Goal: Information Seeking & Learning: Learn about a topic

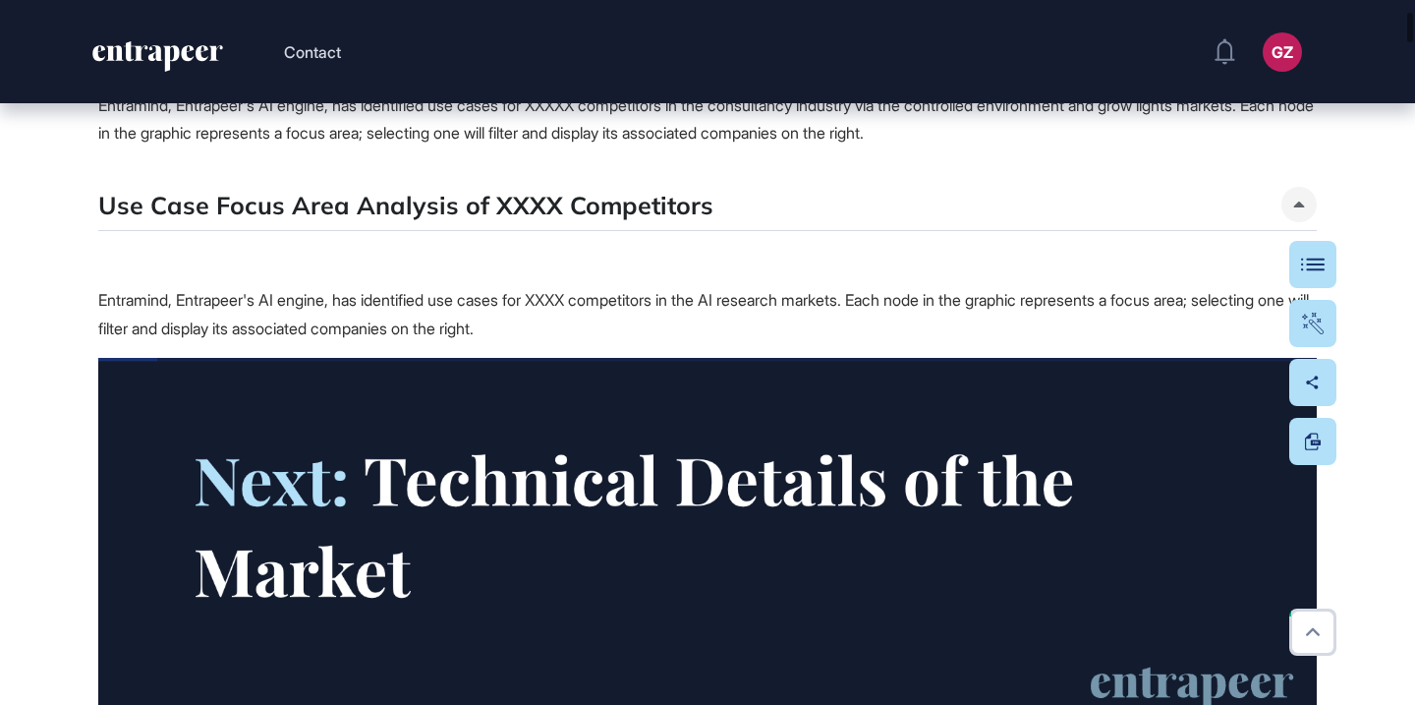
scroll to position [1182, 0]
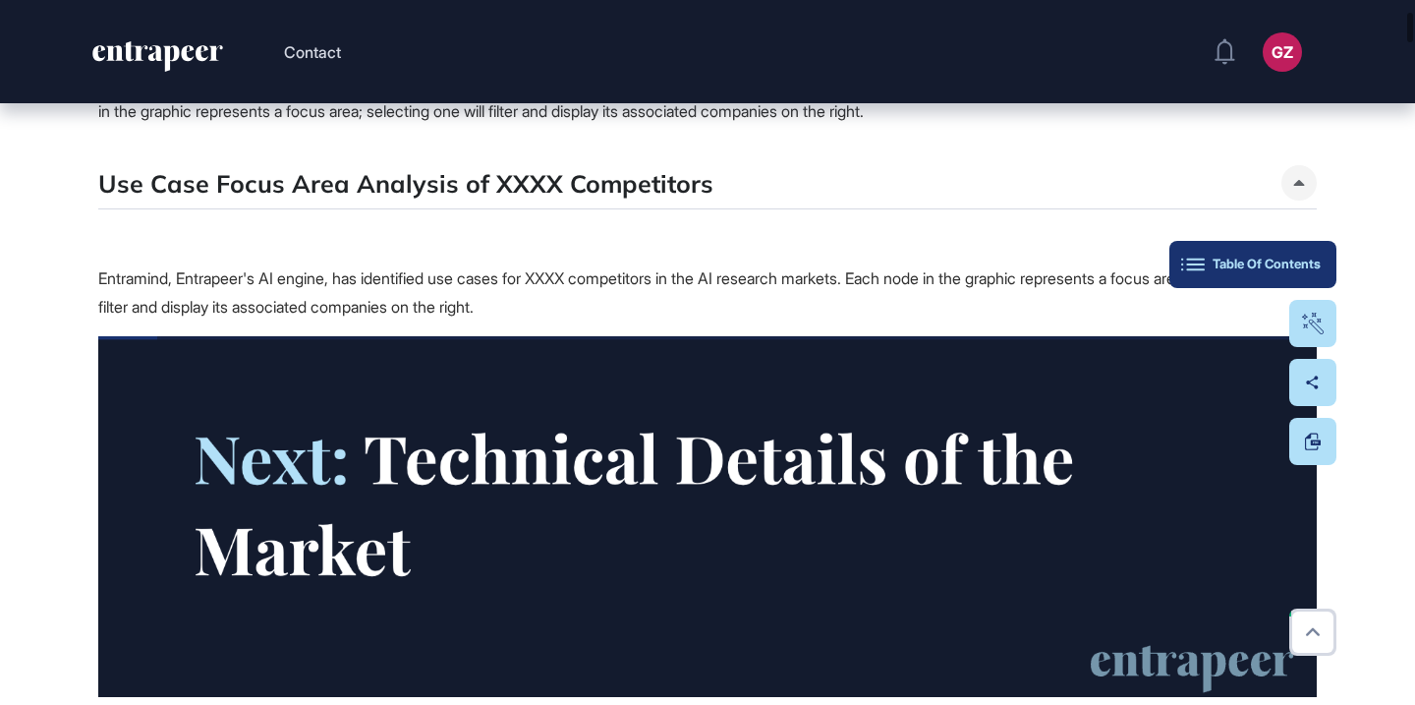
click at [1306, 275] on button "Table Of Contents" at bounding box center [1253, 264] width 167 height 47
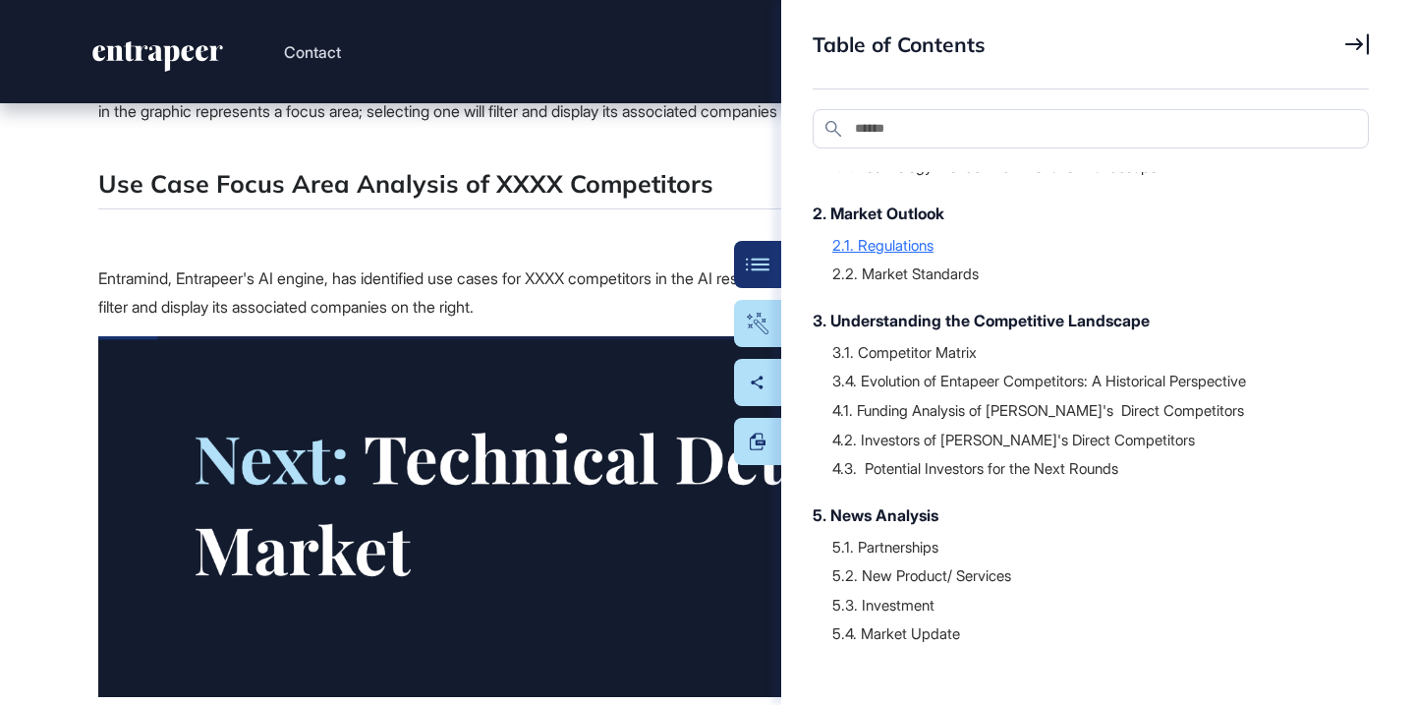
scroll to position [289, 0]
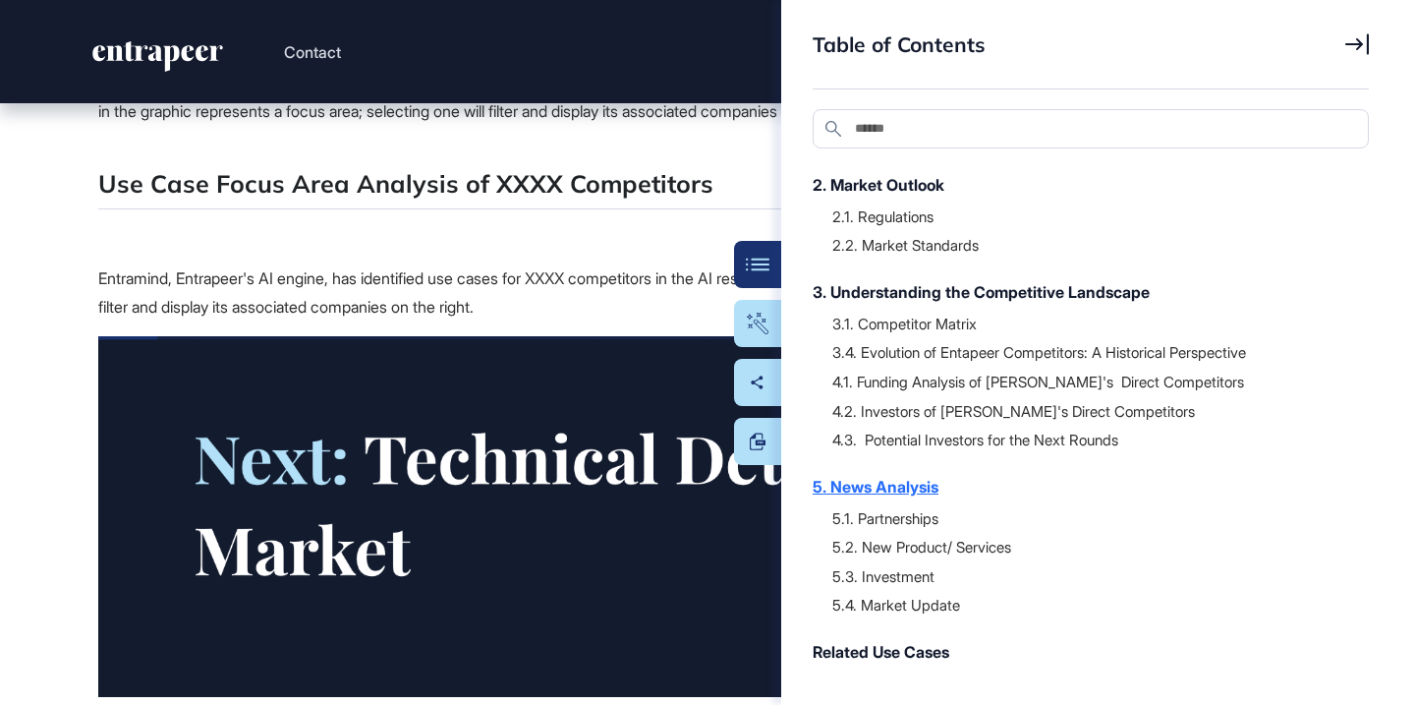
click at [892, 485] on div "5. News Analysis" at bounding box center [1081, 487] width 537 height 24
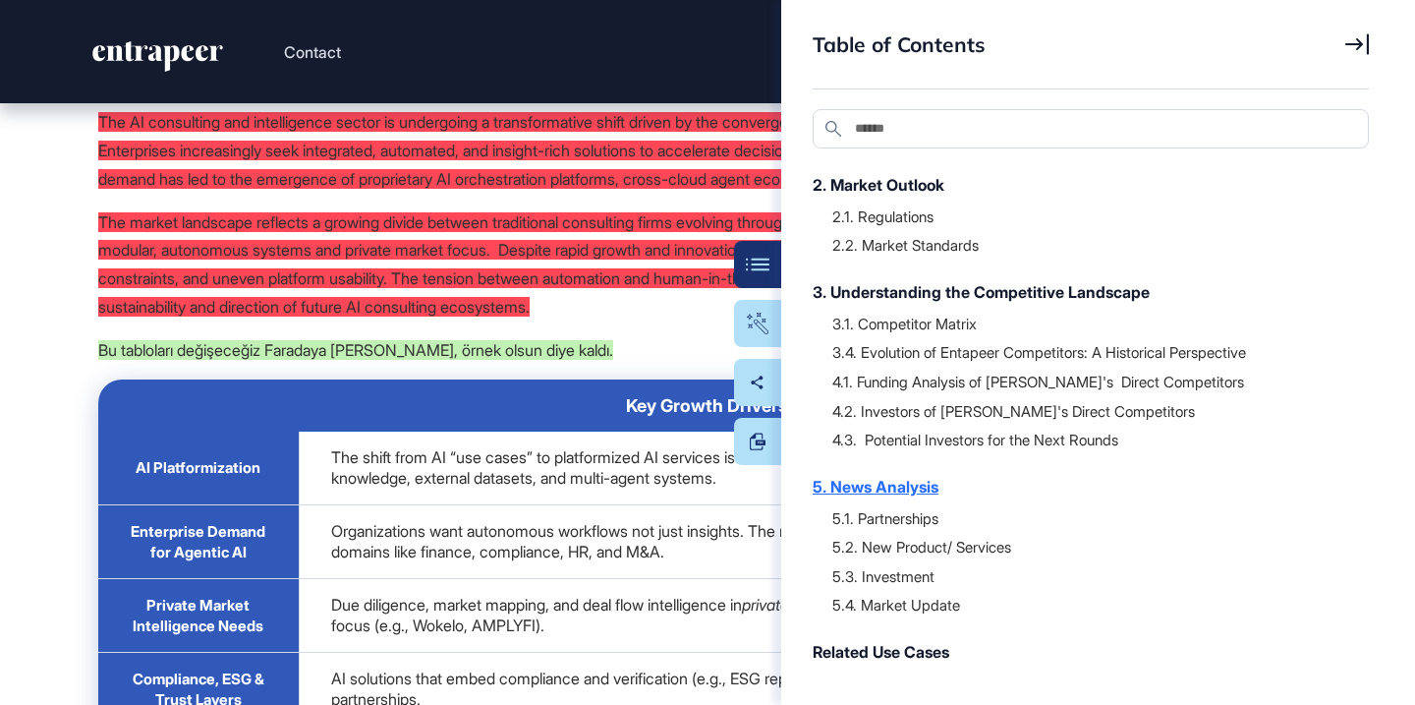
scroll to position [43769, 0]
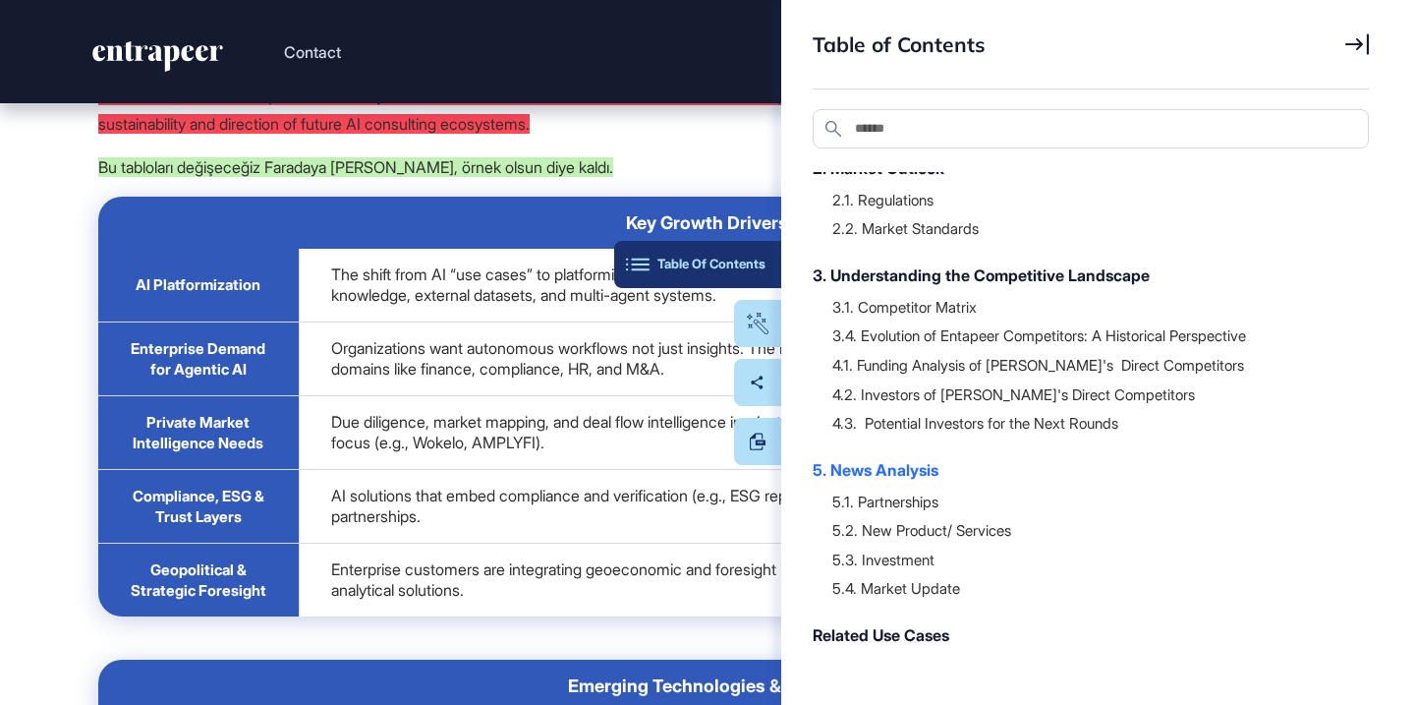
click at [752, 260] on div "Table Of Contents" at bounding box center [698, 265] width 136 height 16
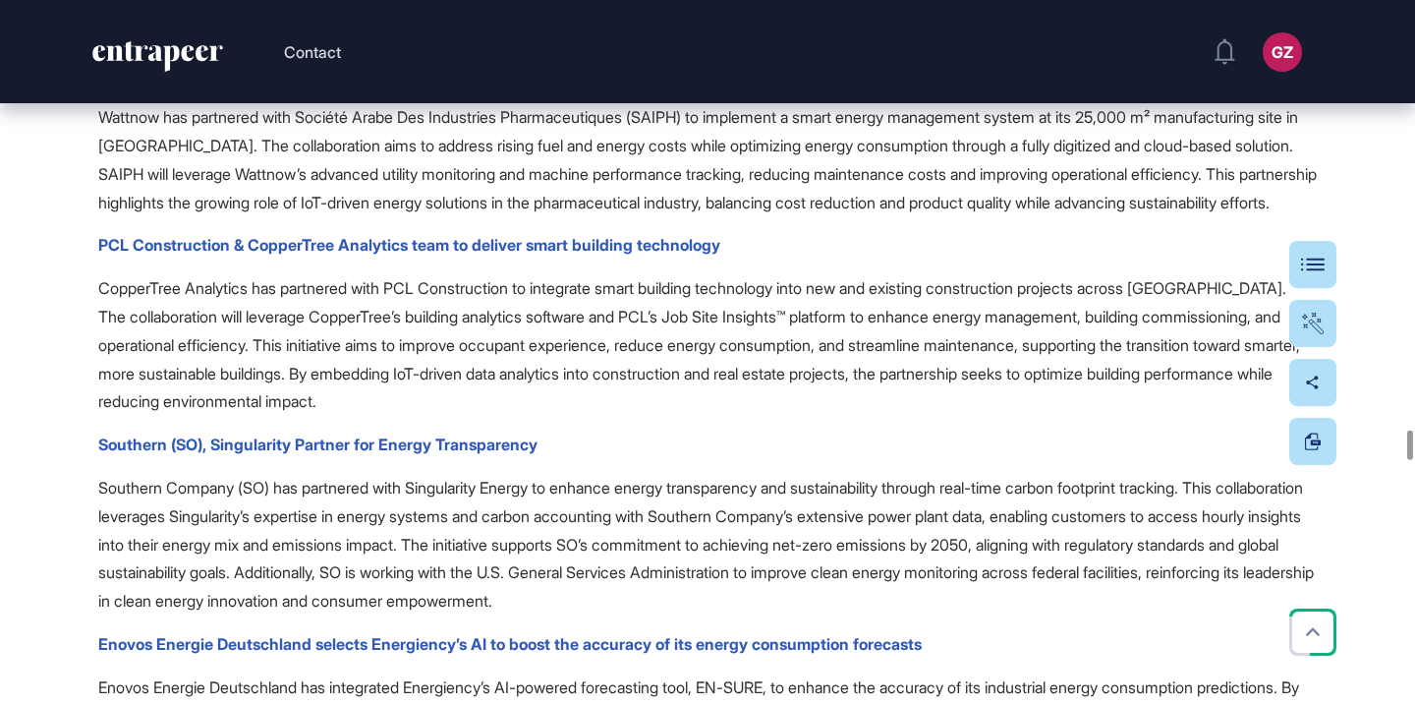
scroll to position [47913, 0]
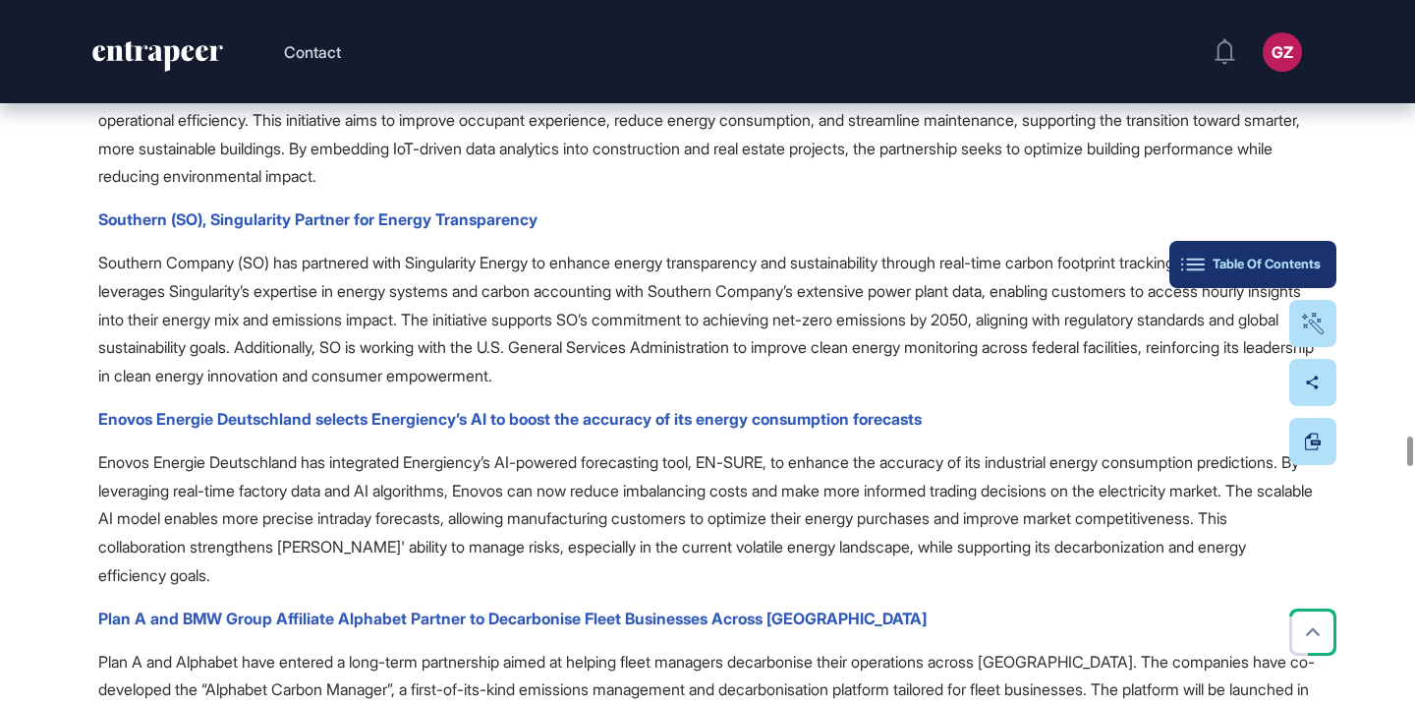
click at [1301, 252] on button "Table Of Contents" at bounding box center [1253, 264] width 167 height 47
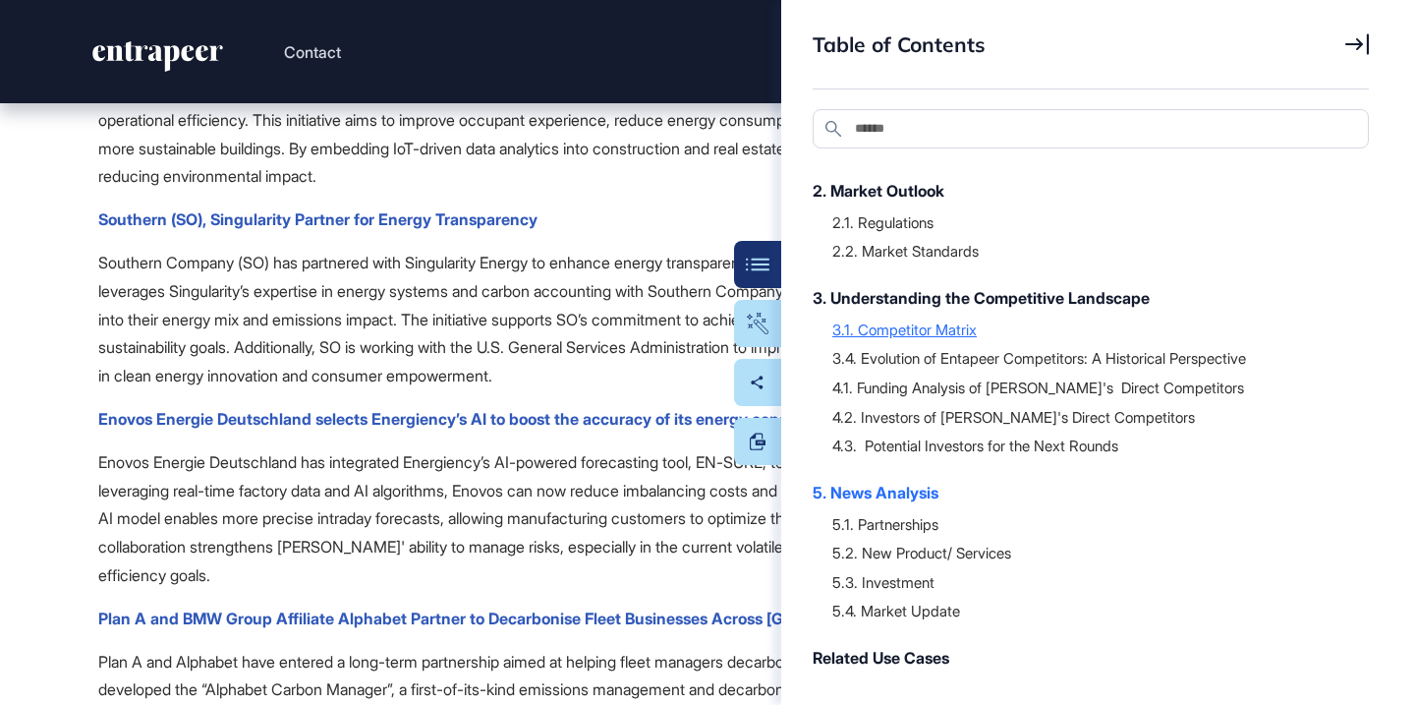
scroll to position [338, 0]
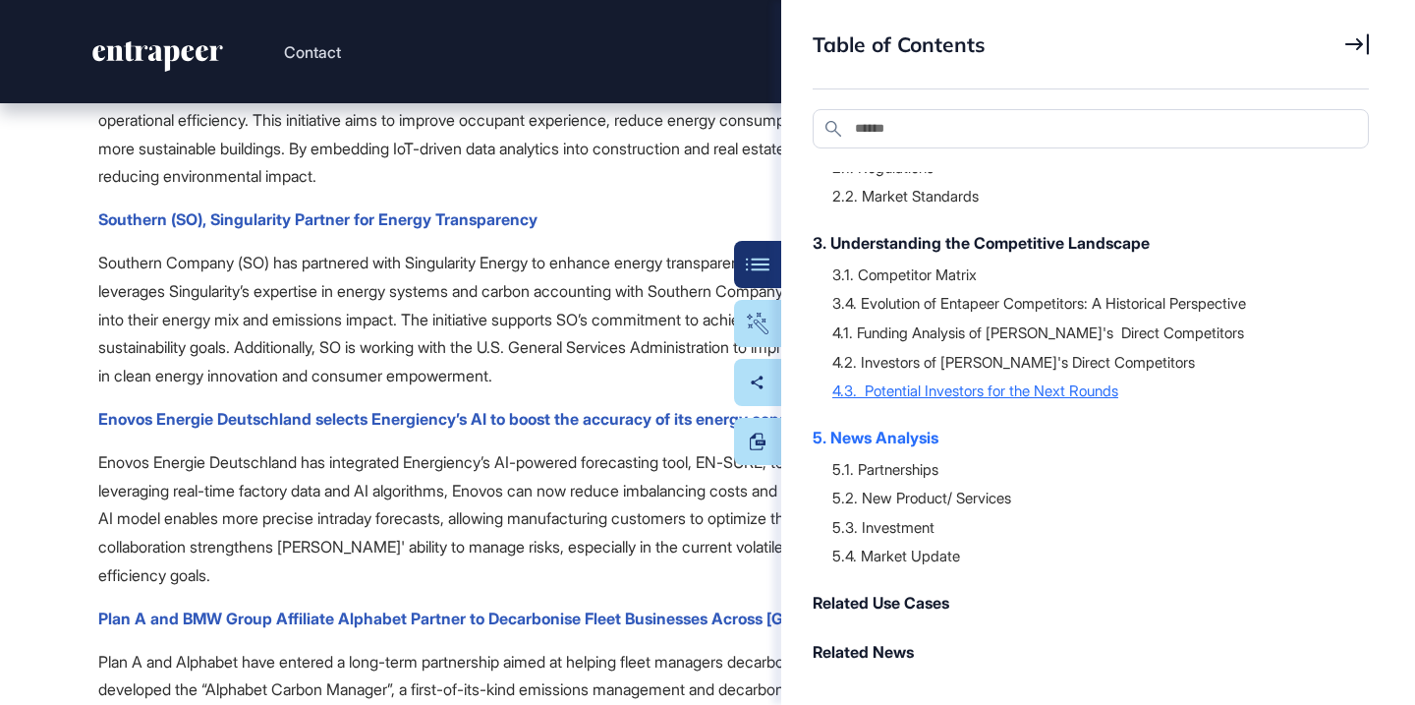
click at [912, 387] on div "4.3. Potential Investors for the Next Rounds" at bounding box center [1090, 390] width 517 height 20
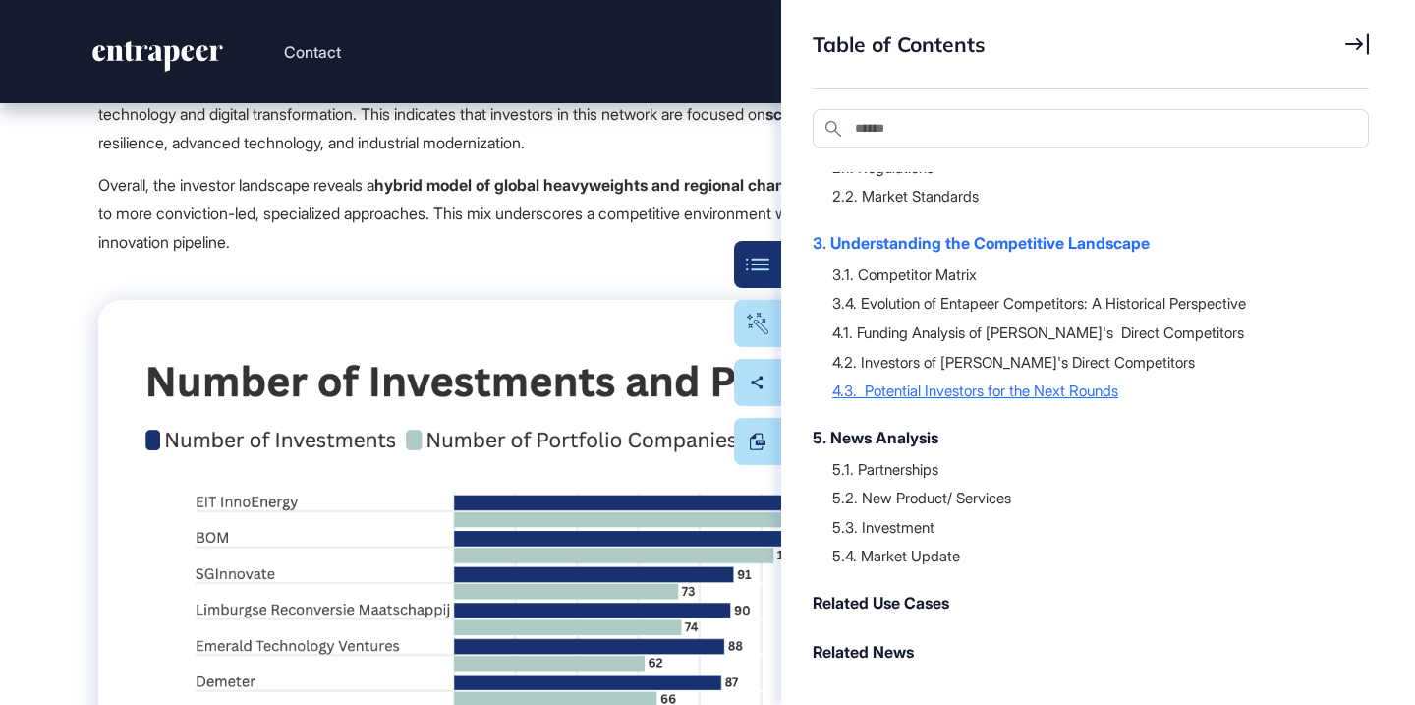
scroll to position [37569, 0]
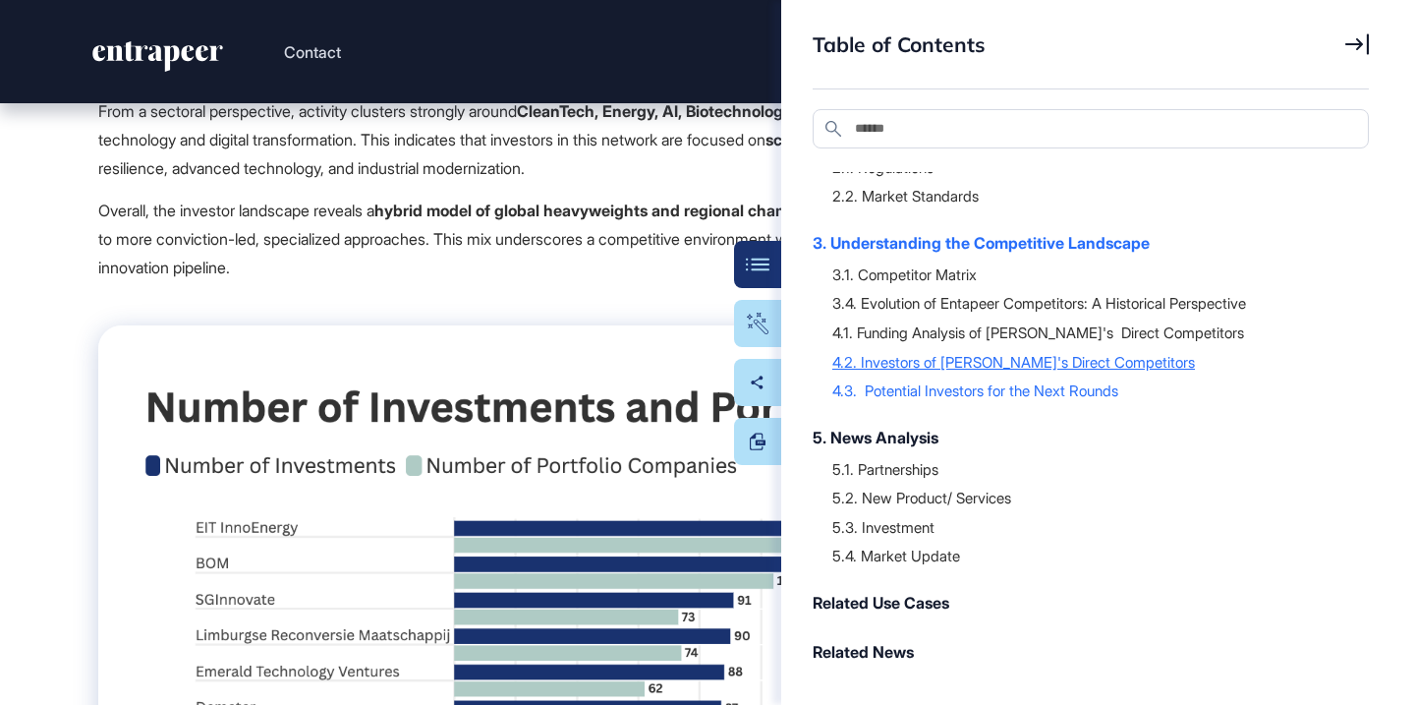
click at [900, 370] on div "4.2. Investors of Faradai's Direct Competitors" at bounding box center [1090, 362] width 517 height 20
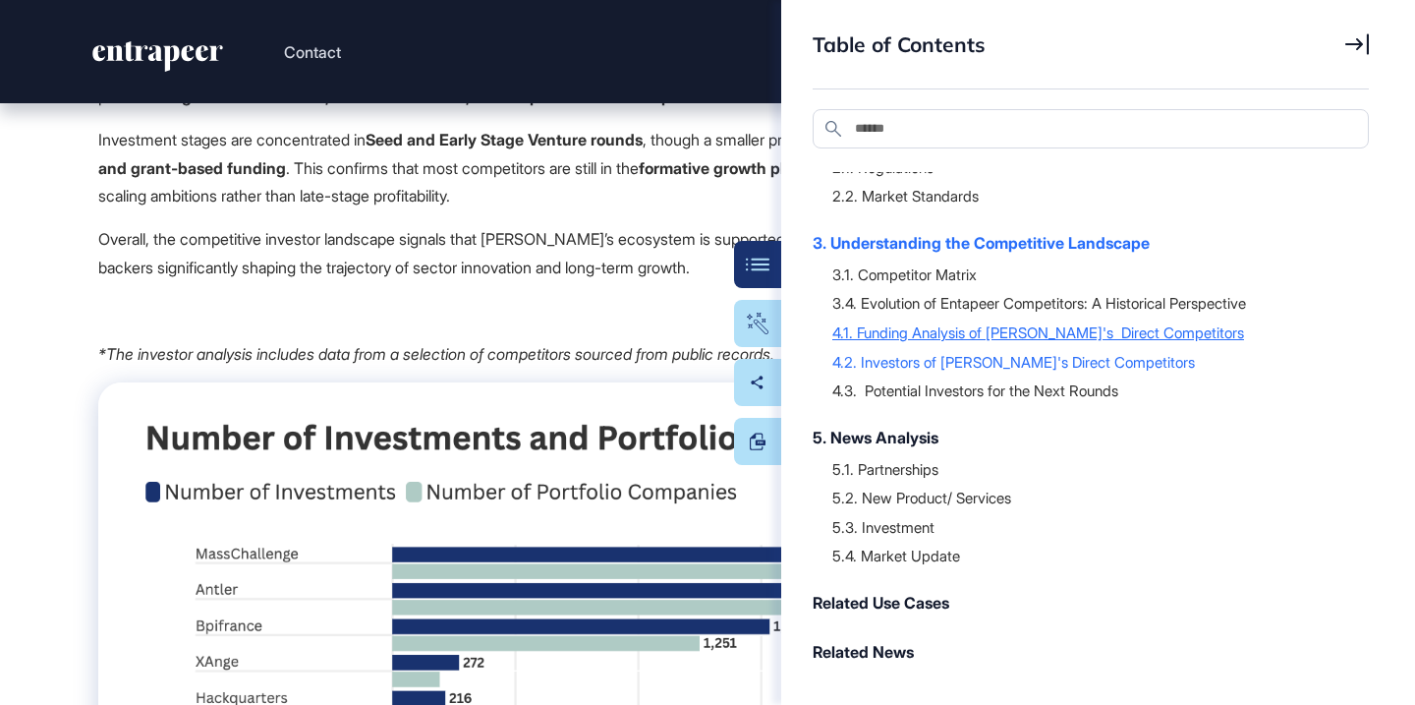
click at [910, 340] on div "4.1. Funding Analysis of Faradai's Direct Competitors" at bounding box center [1090, 332] width 517 height 20
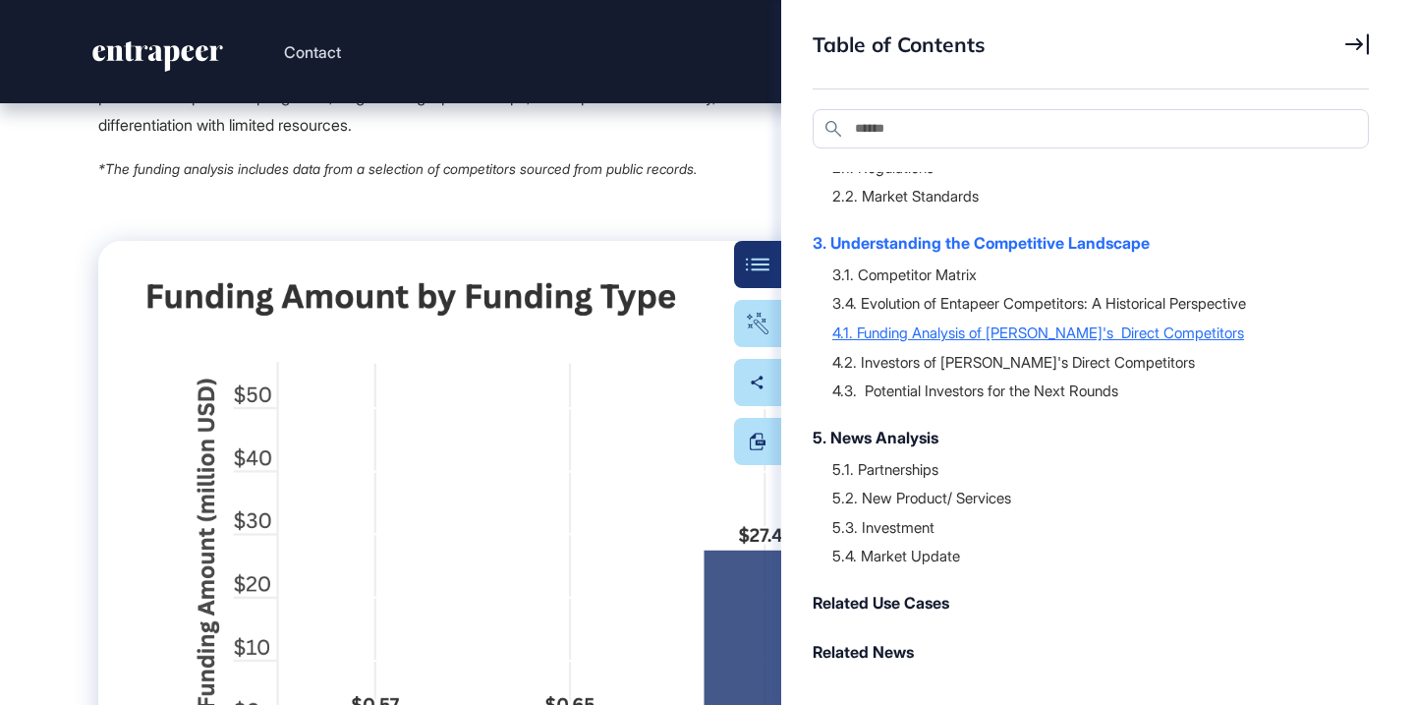
scroll to position [28977, 0]
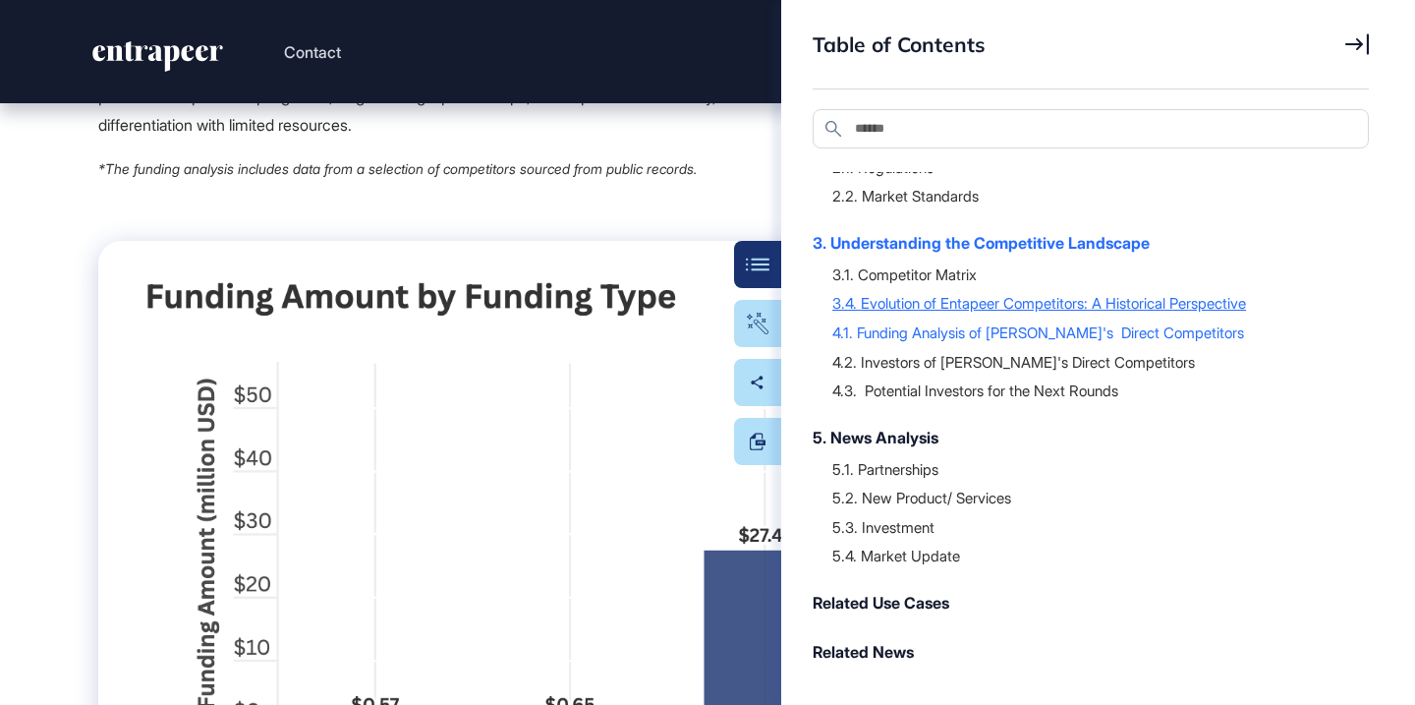
click at [920, 309] on div "3.4. Evolution of Entapeer Competitors: A Historical Perspective" at bounding box center [1090, 303] width 517 height 20
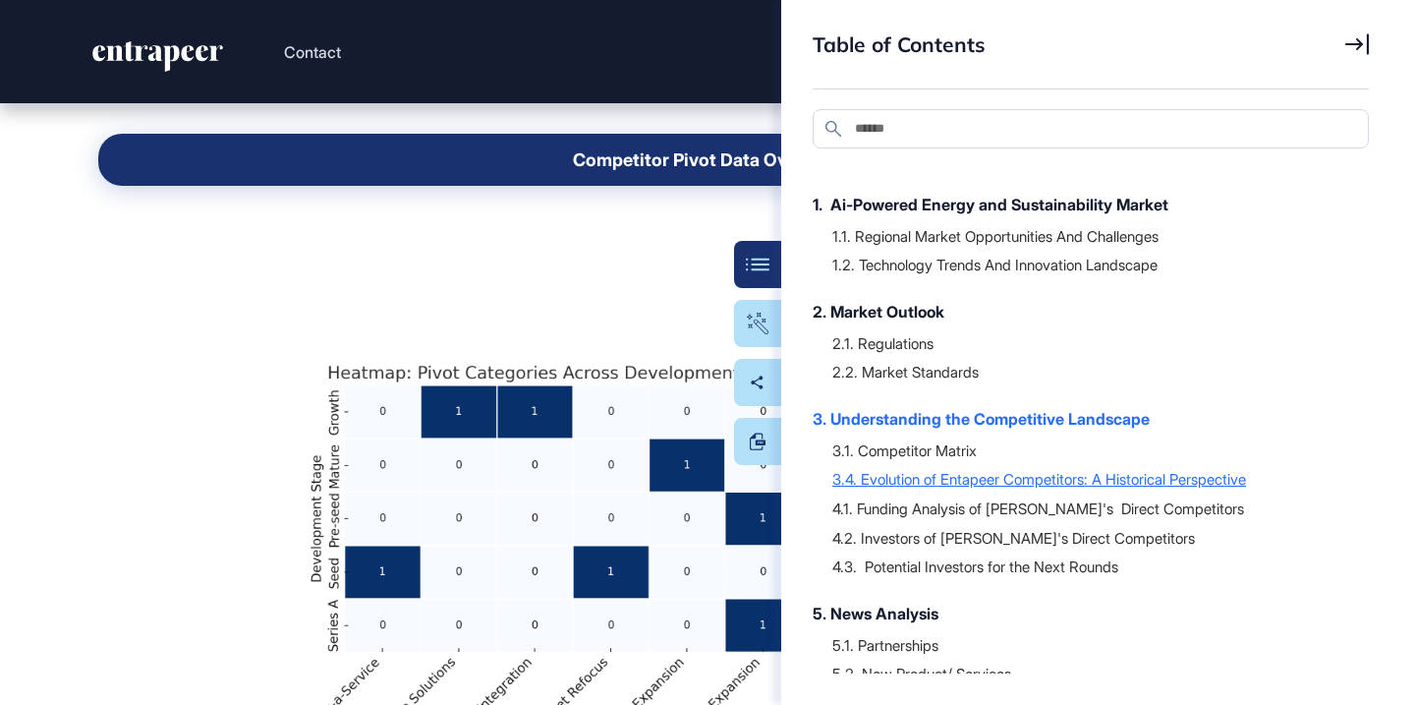
scroll to position [146, 0]
click at [880, 517] on div "4.1. Funding Analysis of Faradai's Direct Competitors" at bounding box center [1090, 507] width 517 height 20
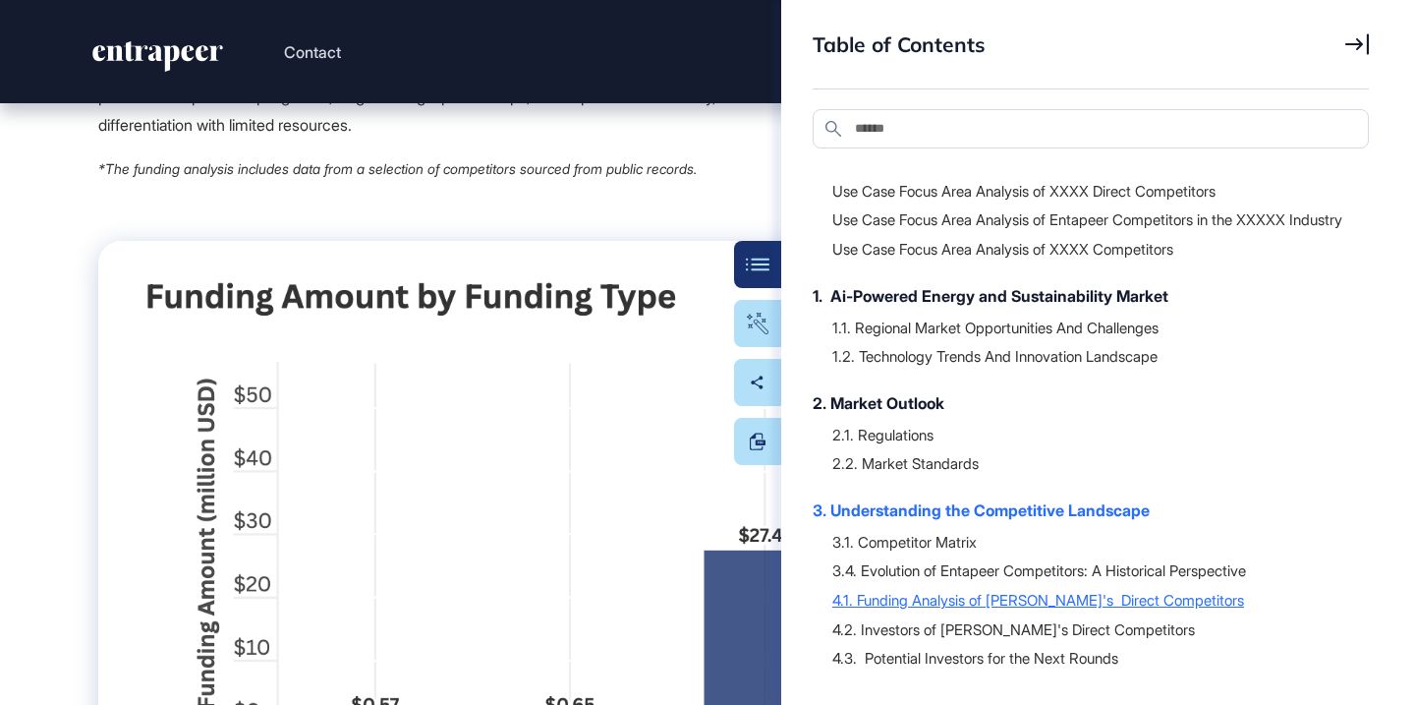
scroll to position [51, 0]
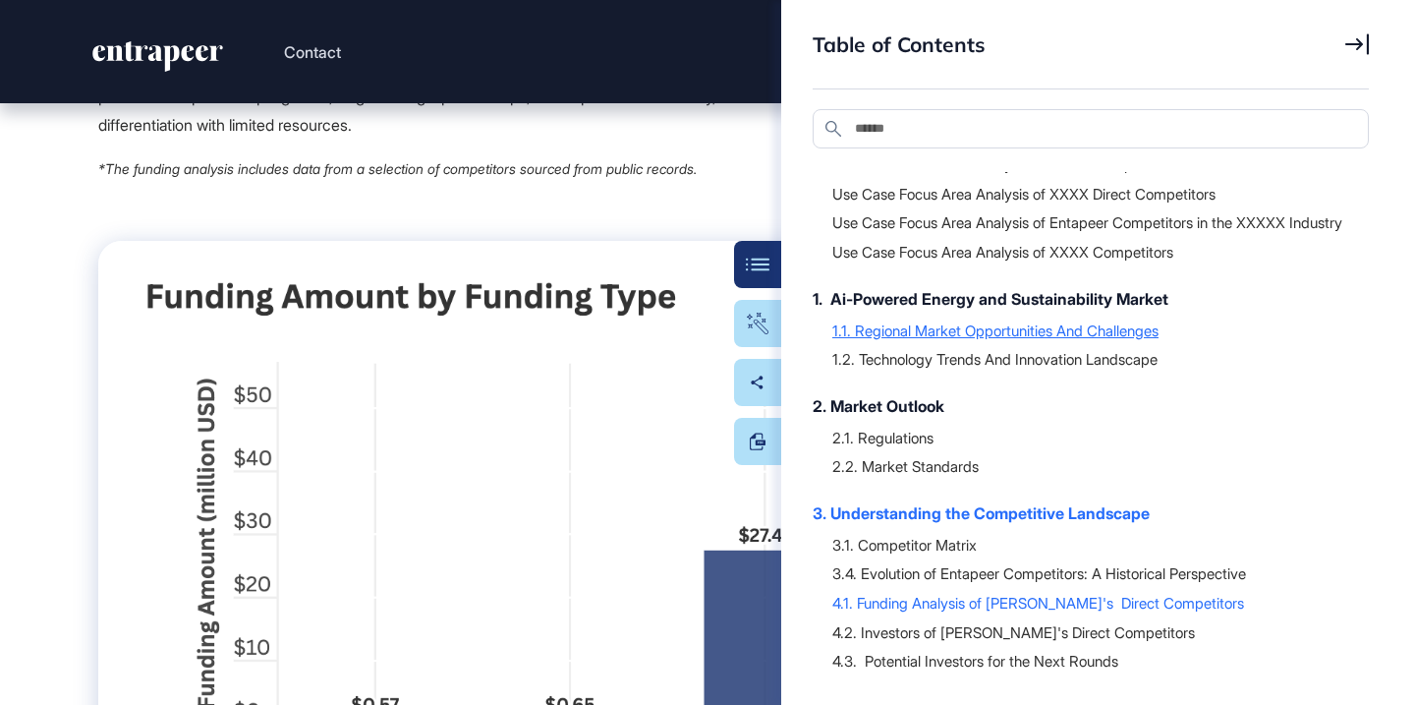
click at [951, 340] on div "1.1. Regional Market Opportunities And Challenges" at bounding box center [1090, 330] width 517 height 20
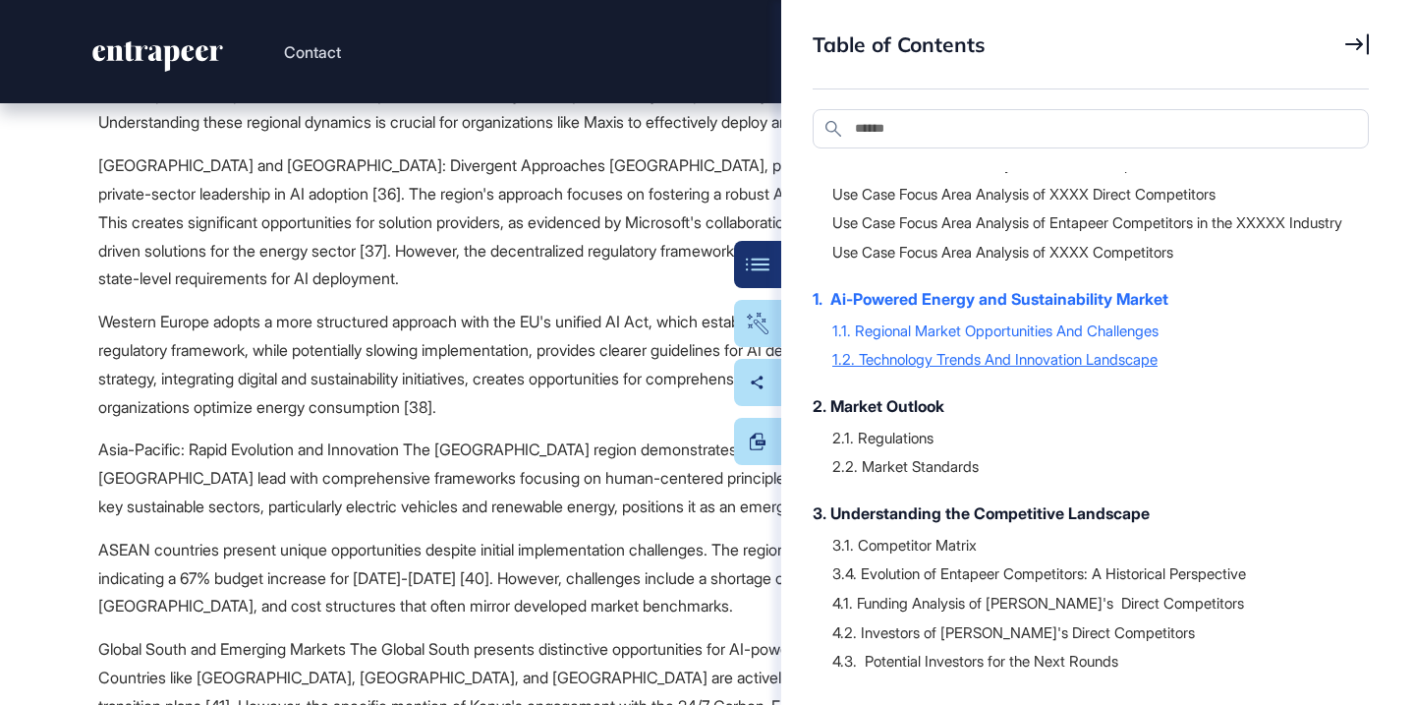
click at [940, 369] on div "1.2. Technology Trends And Innovation Landscape" at bounding box center [1090, 359] width 517 height 20
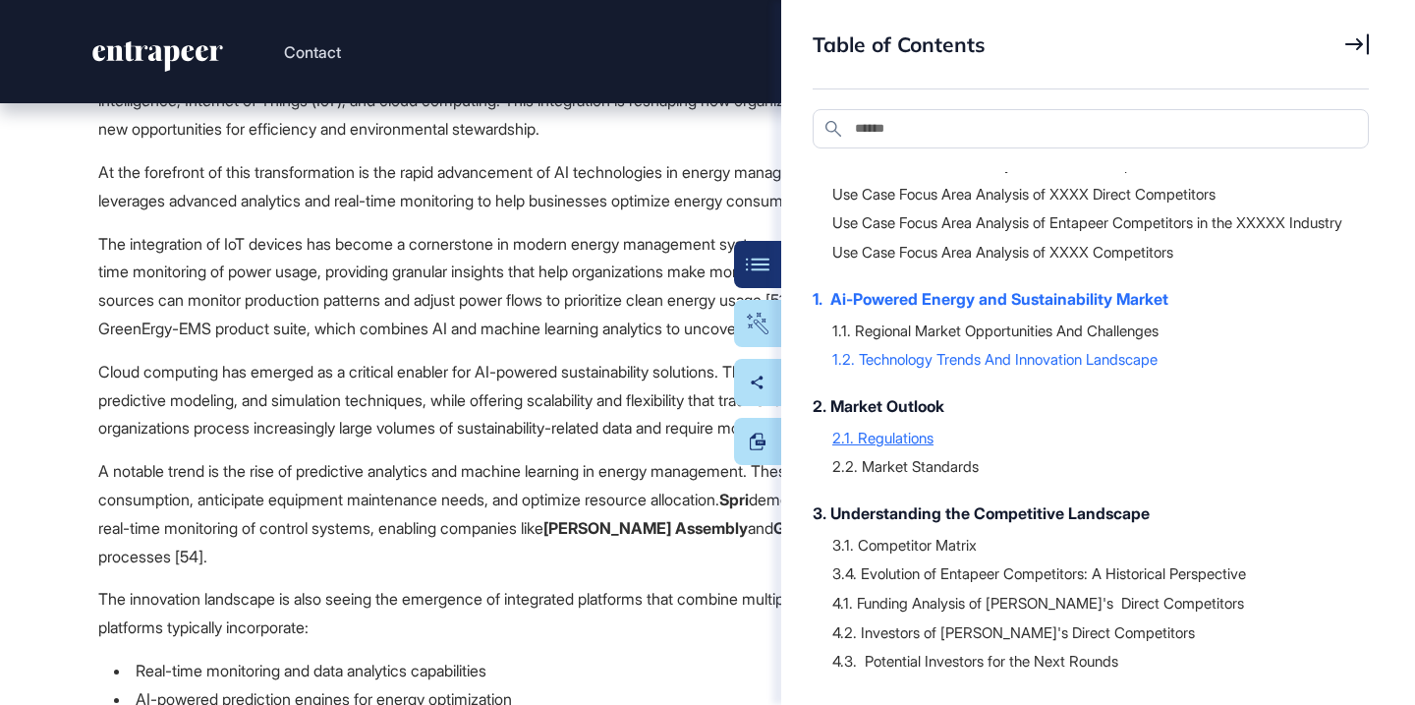
click at [892, 447] on div "2.1. Regulations" at bounding box center [1090, 438] width 517 height 20
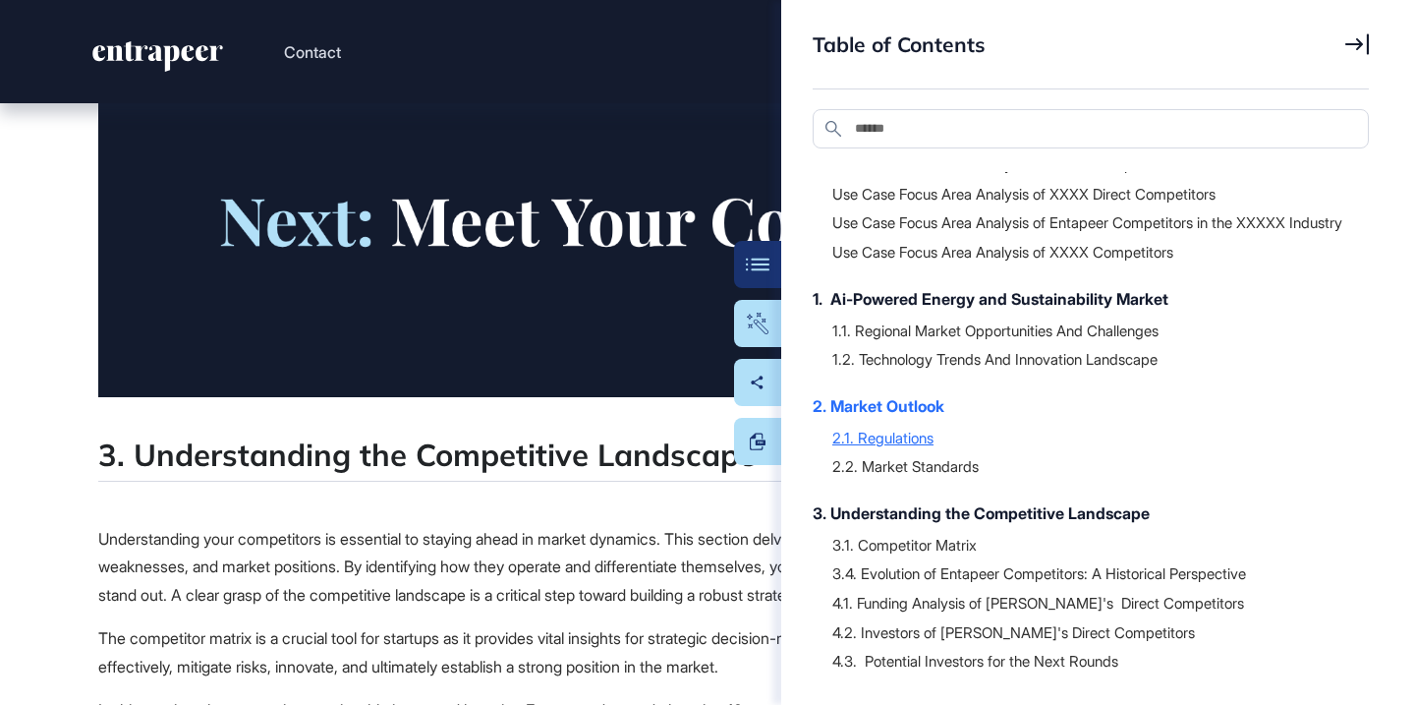
scroll to position [15524, 0]
click at [882, 476] on div "2.2. Market Standards" at bounding box center [1090, 466] width 517 height 20
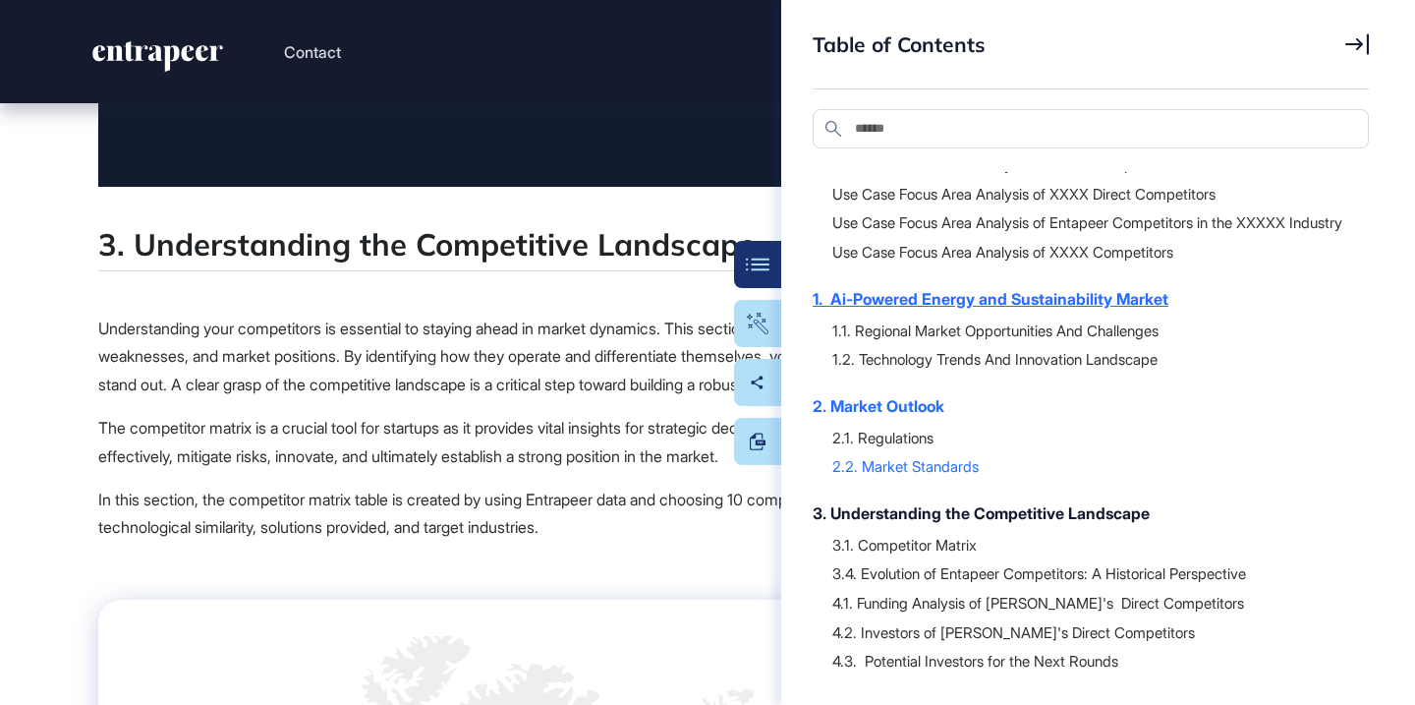
scroll to position [0, 0]
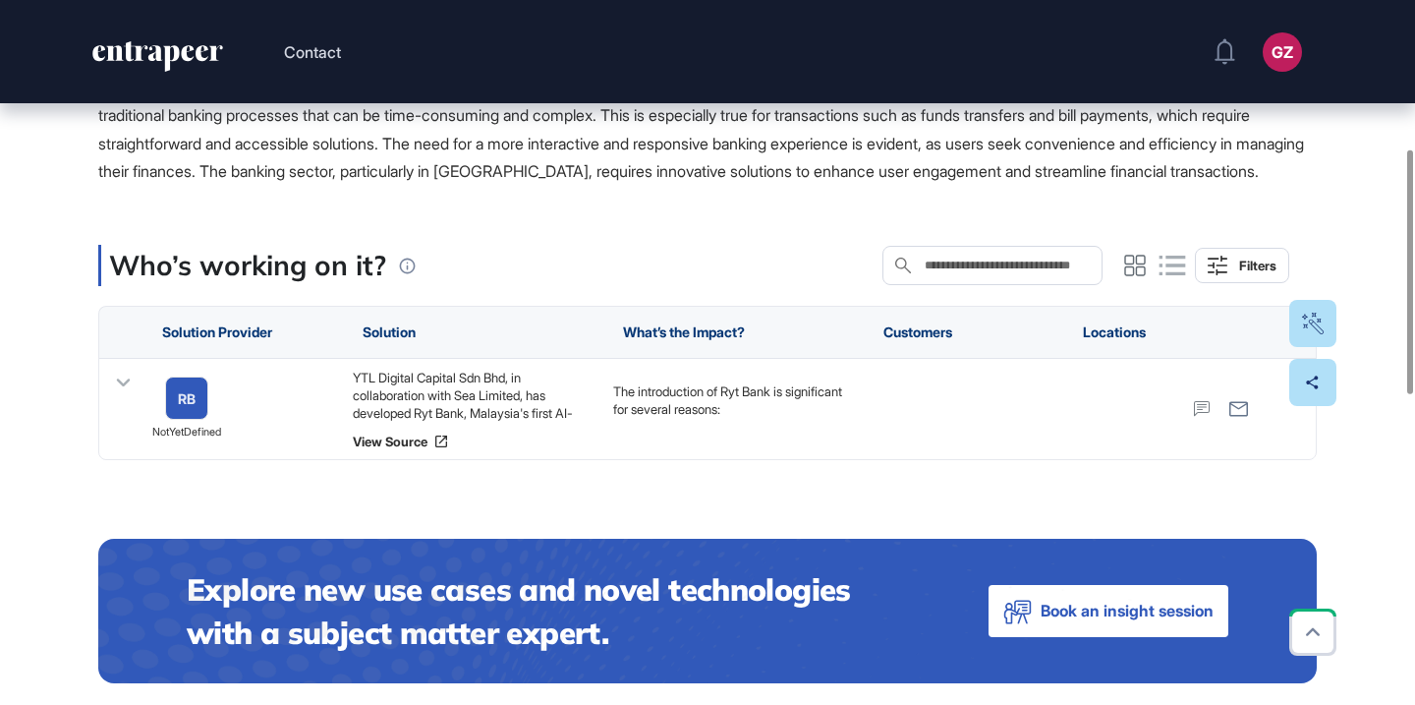
scroll to position [450, 0]
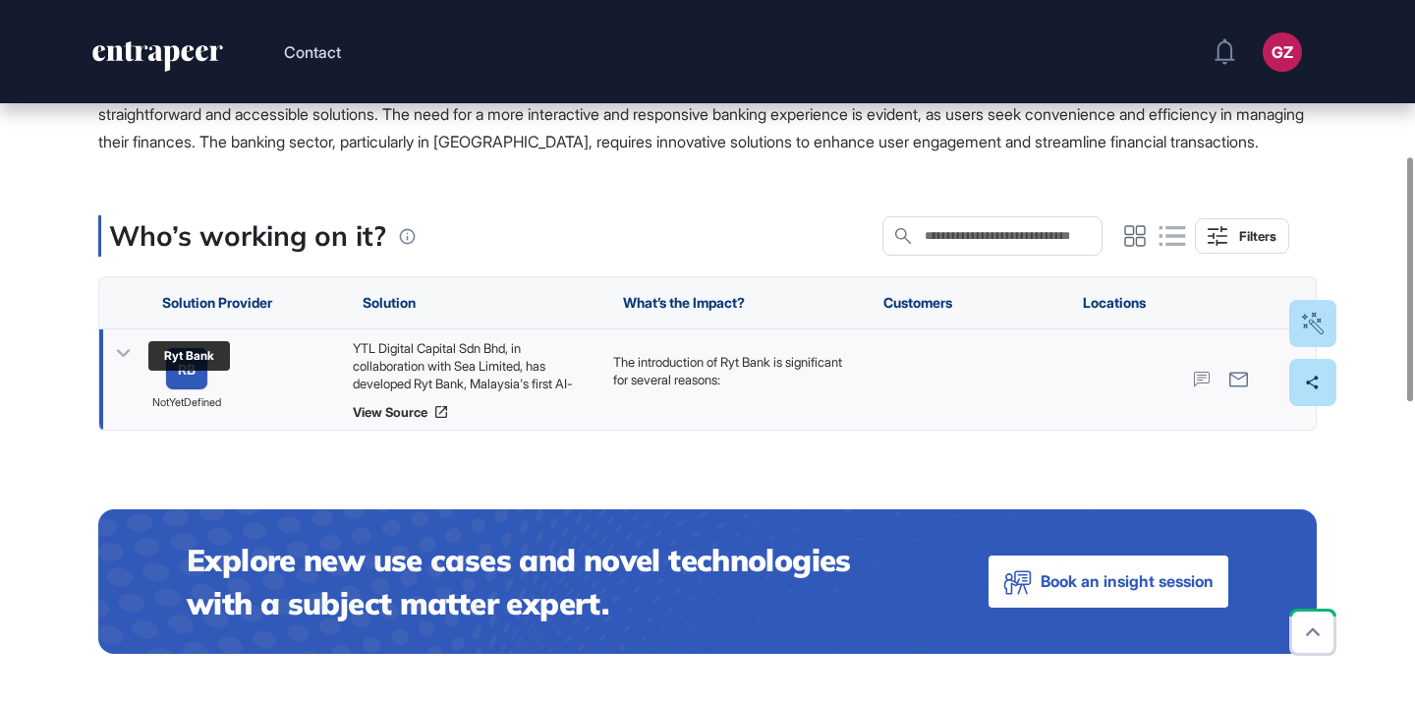
click at [186, 390] on link "RB" at bounding box center [186, 368] width 43 height 43
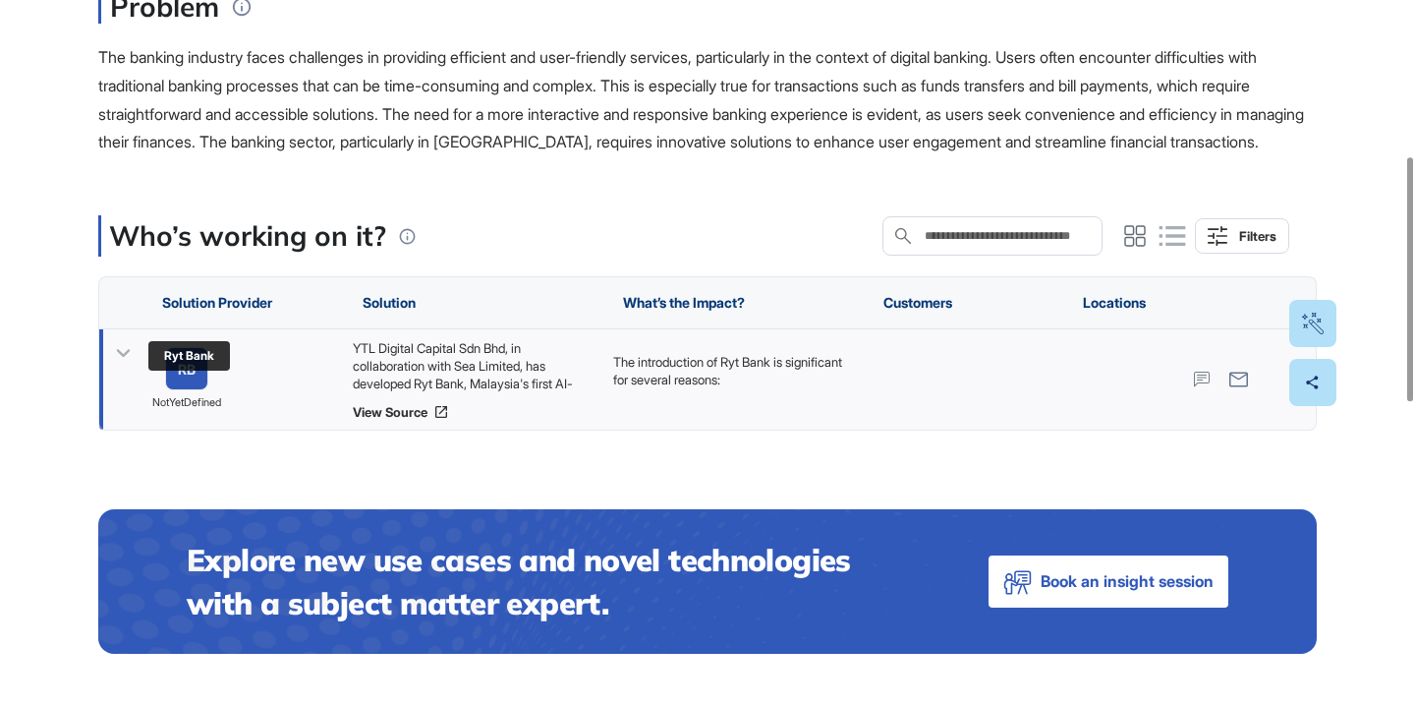
click at [189, 376] on div "RB" at bounding box center [187, 369] width 18 height 15
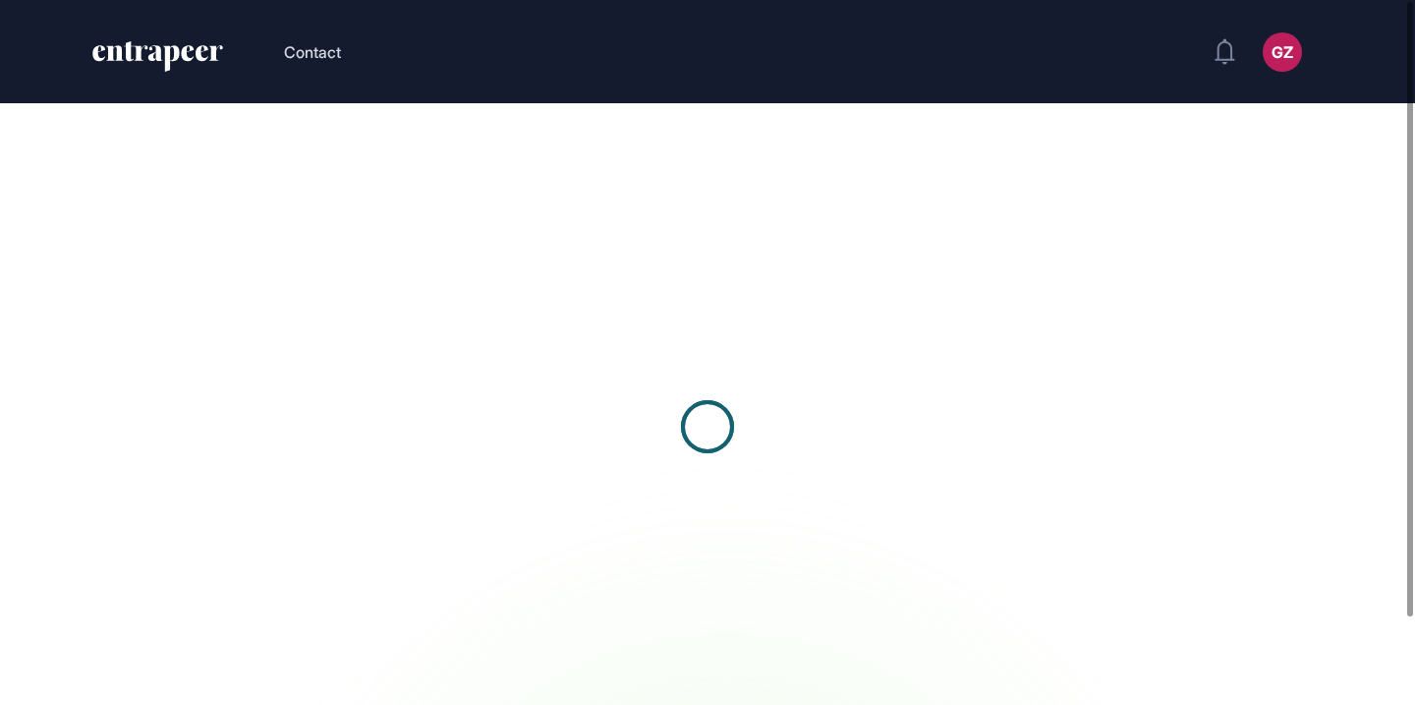
drag, startPoint x: 200, startPoint y: 404, endPoint x: 984, endPoint y: 2, distance: 881.3
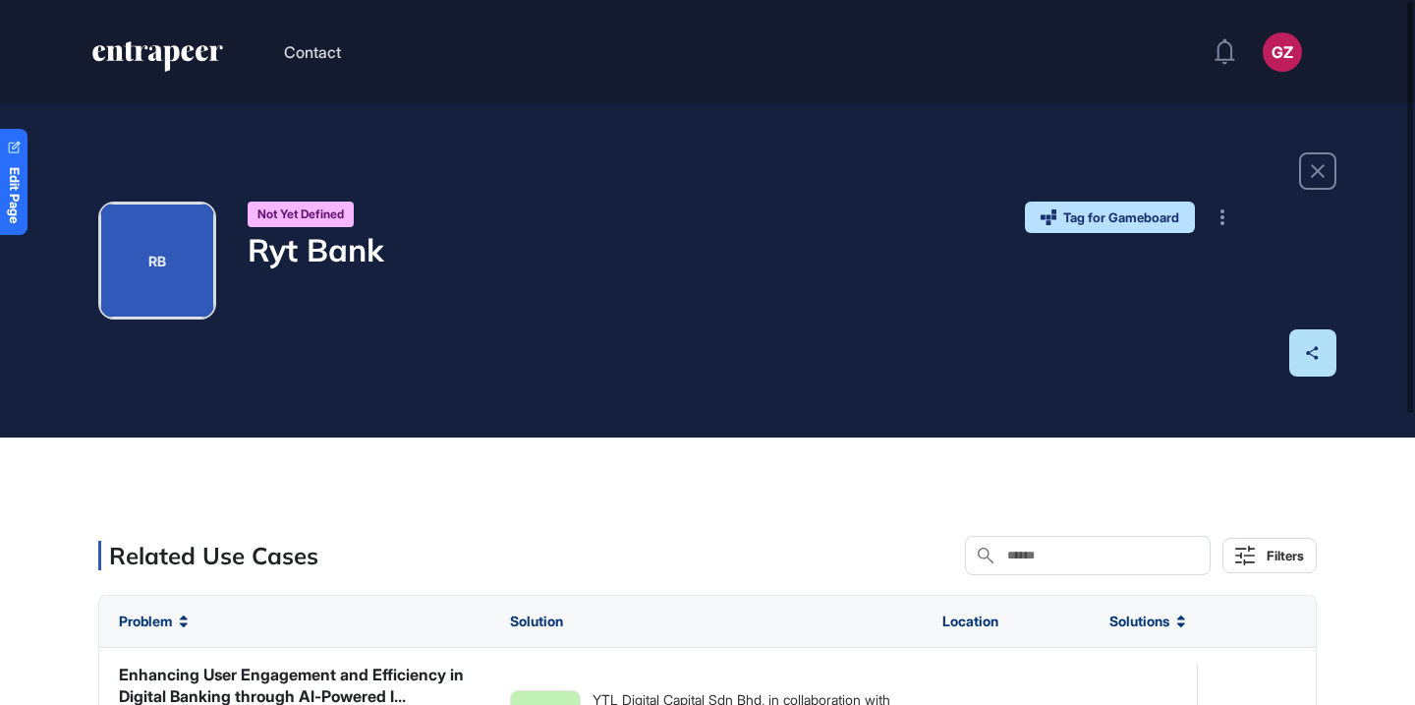
click at [560, 1] on header "Contact GZ Admin Dashboard Dashboard Profile My Content Request More Data" at bounding box center [707, 51] width 1415 height 103
click at [450, 557] on div "Related Use Cases Search Filters" at bounding box center [707, 555] width 1219 height 39
click at [535, 200] on div "RB Not Yet Defined Ryt Bank Tag for Gameboard Build Partner Invest Acquire" at bounding box center [707, 270] width 1415 height 334
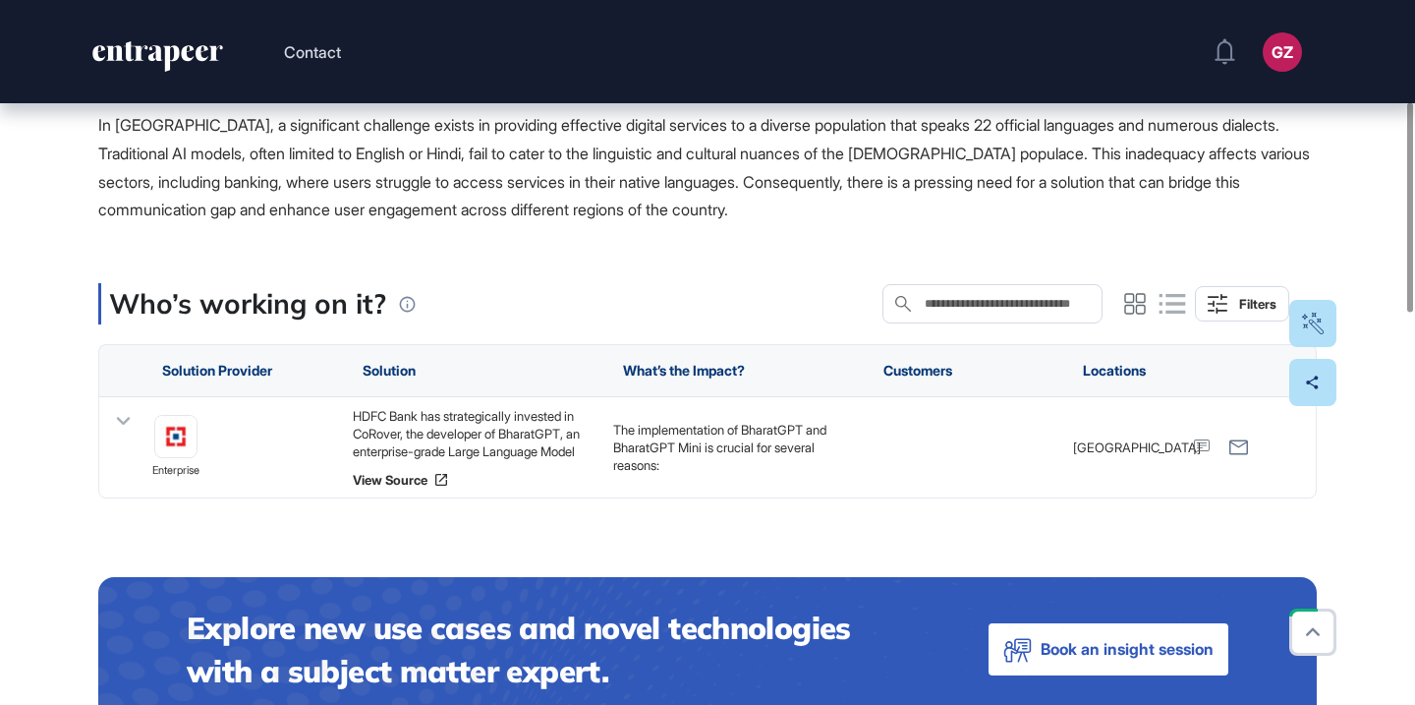
scroll to position [386, 0]
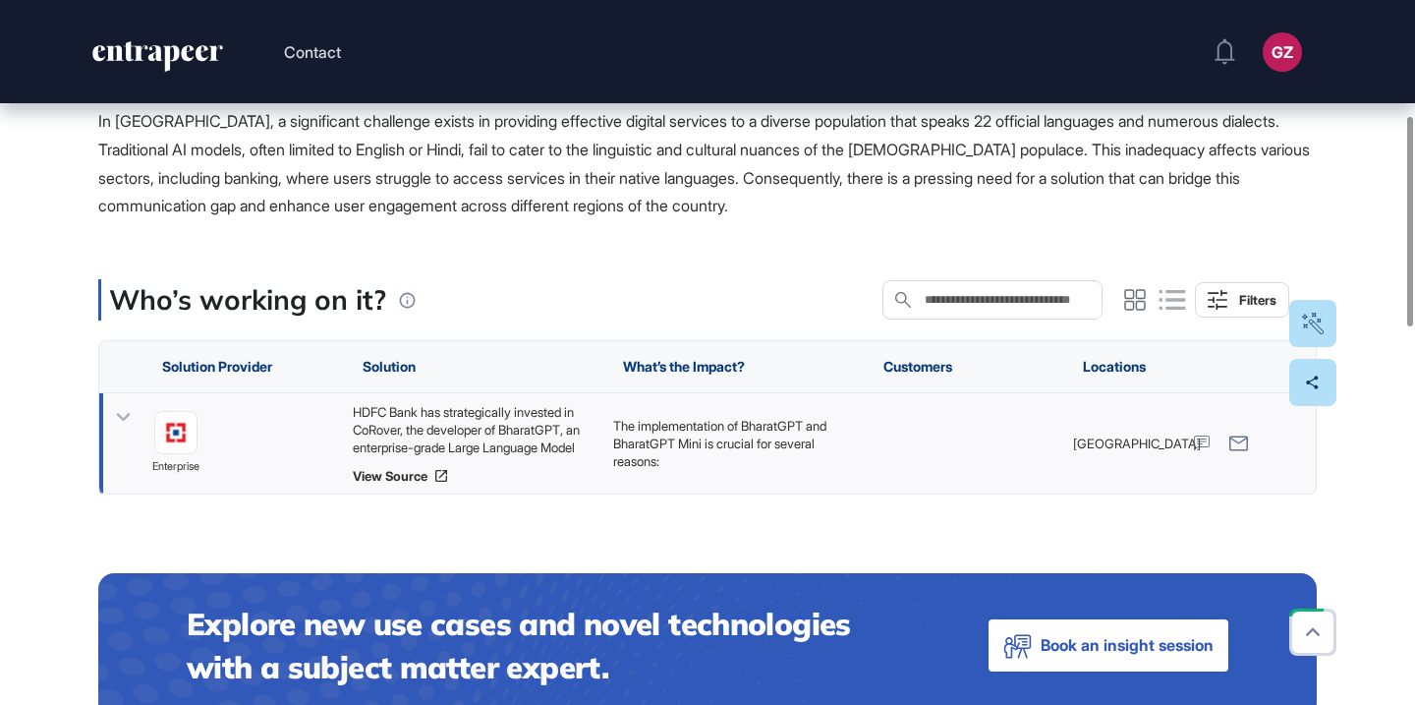
click at [544, 418] on div "HDFC Bank has strategically invested in CoRover, the developer of BharatGPT, an…" at bounding box center [473, 429] width 241 height 53
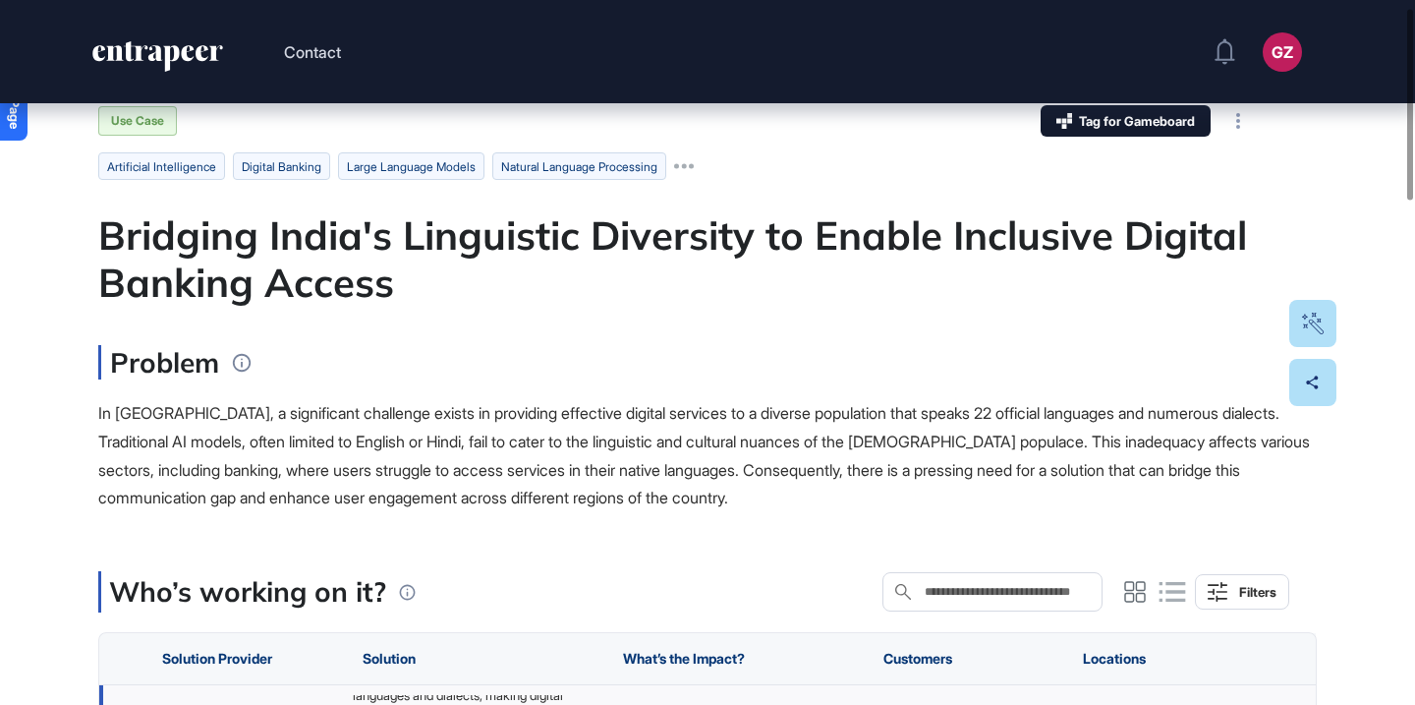
scroll to position [0, 0]
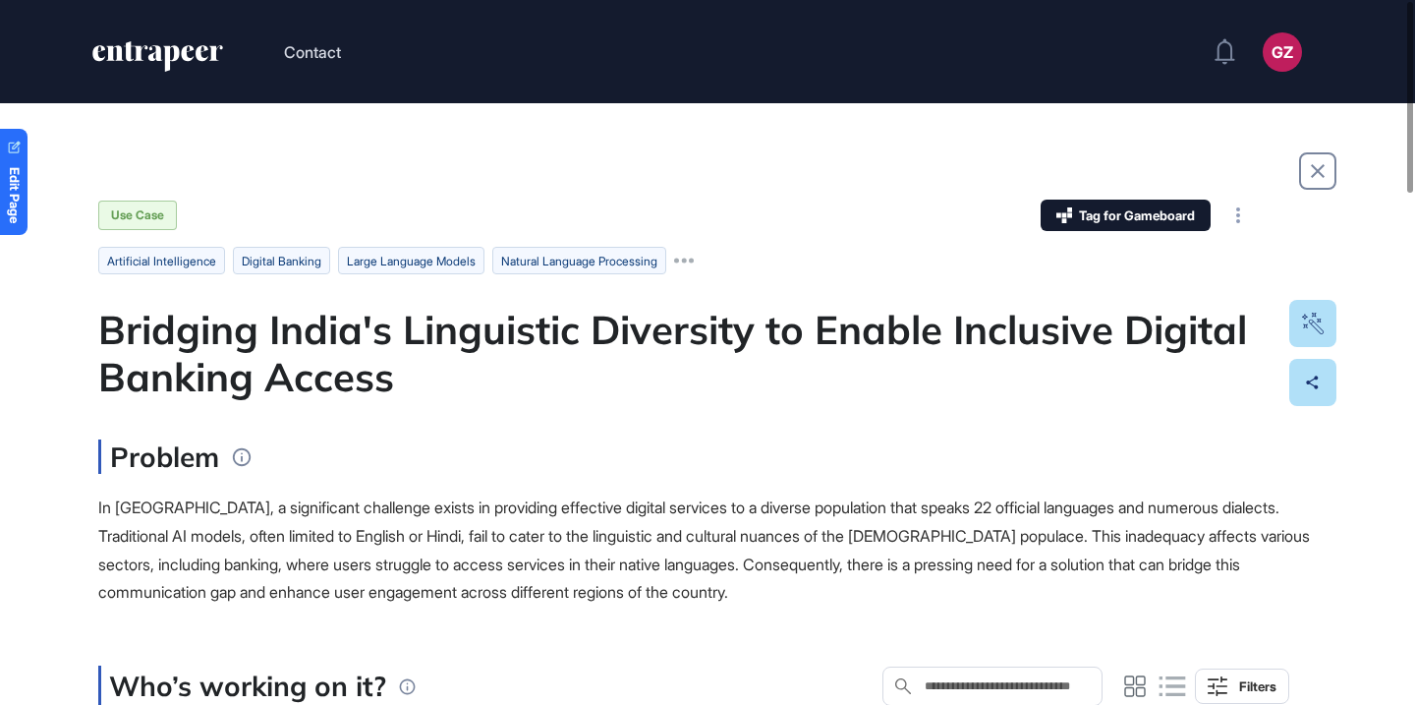
click at [502, 338] on div "Bridging India's Linguistic Diversity to Enable Inclusive Digital Banking Access" at bounding box center [707, 353] width 1219 height 94
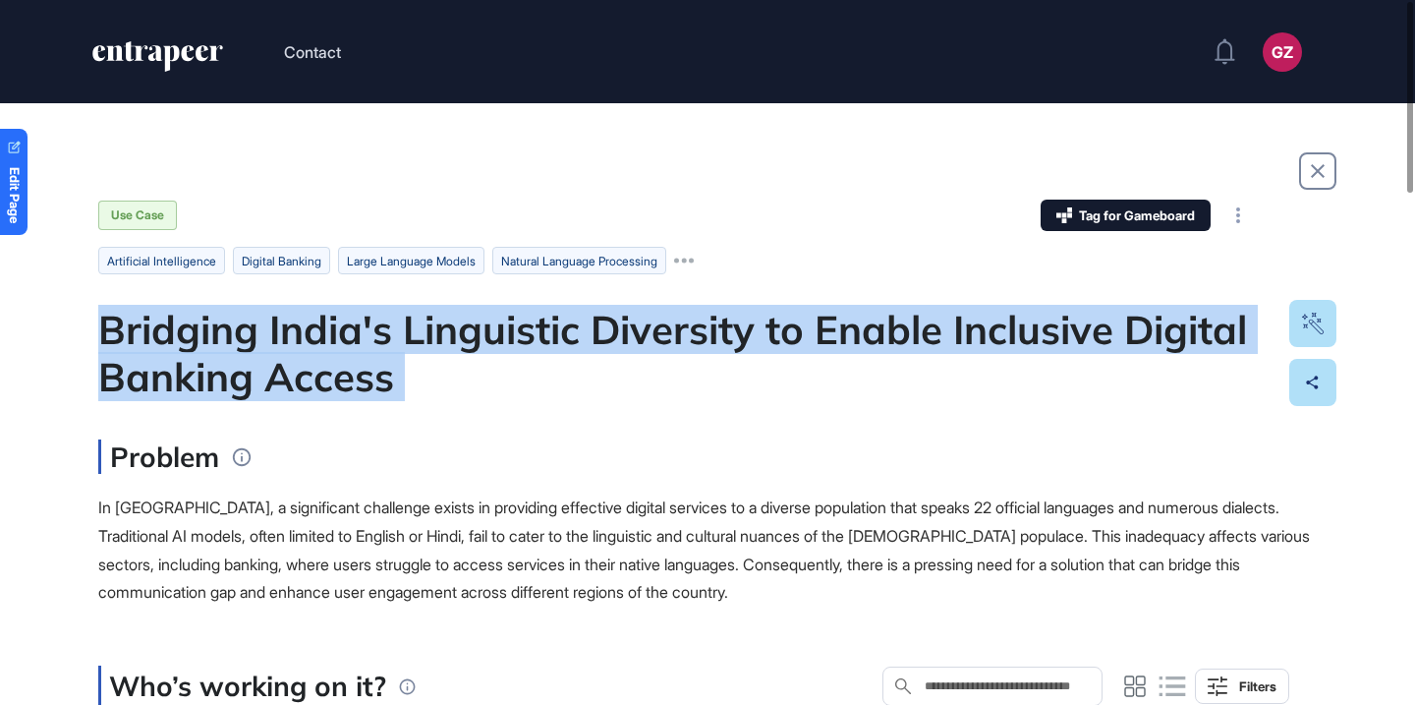
click at [502, 338] on div "Bridging India's Linguistic Diversity to Enable Inclusive Digital Banking Access" at bounding box center [707, 353] width 1219 height 94
copy div "Bridging India's Linguistic Diversity to Enable Inclusive Digital Banking Access"
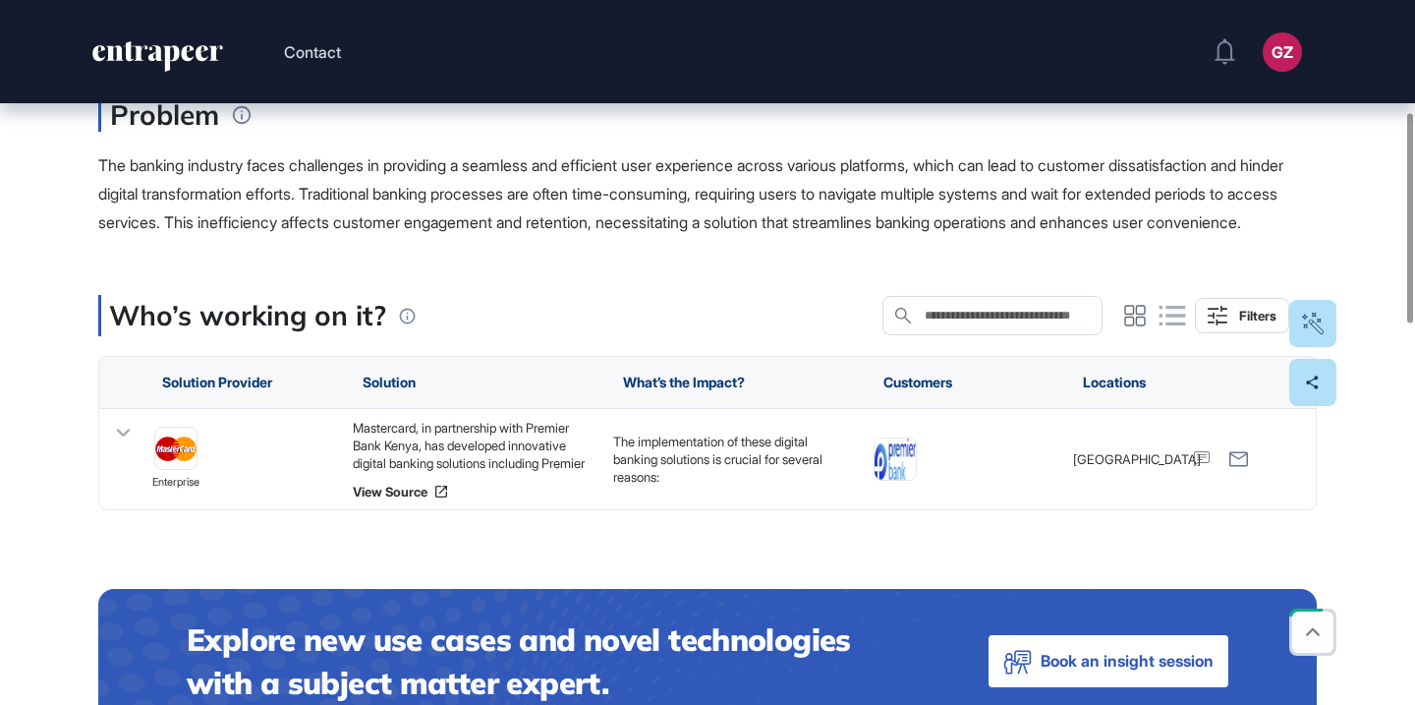
scroll to position [375, 0]
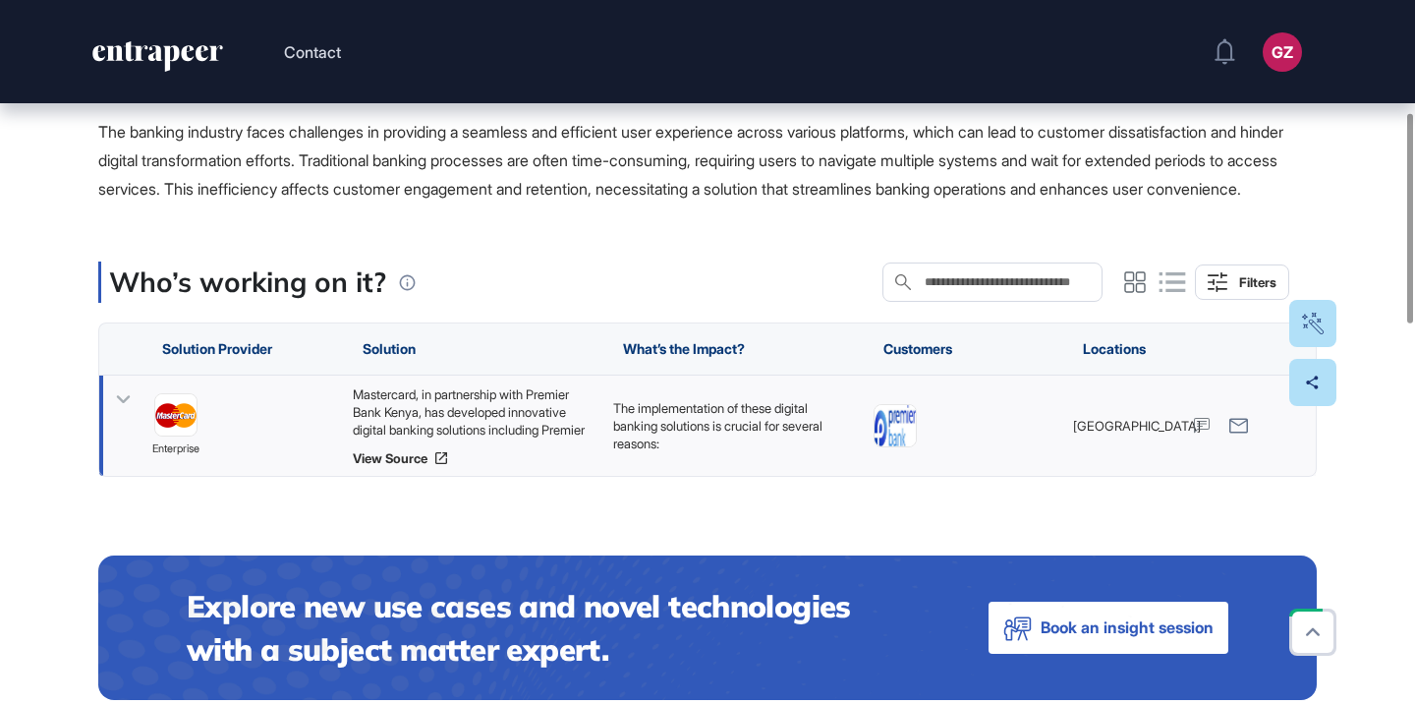
click at [541, 435] on div "Mastercard, in partnership with Premier Bank Kenya, has developed innovative di…" at bounding box center [473, 411] width 241 height 53
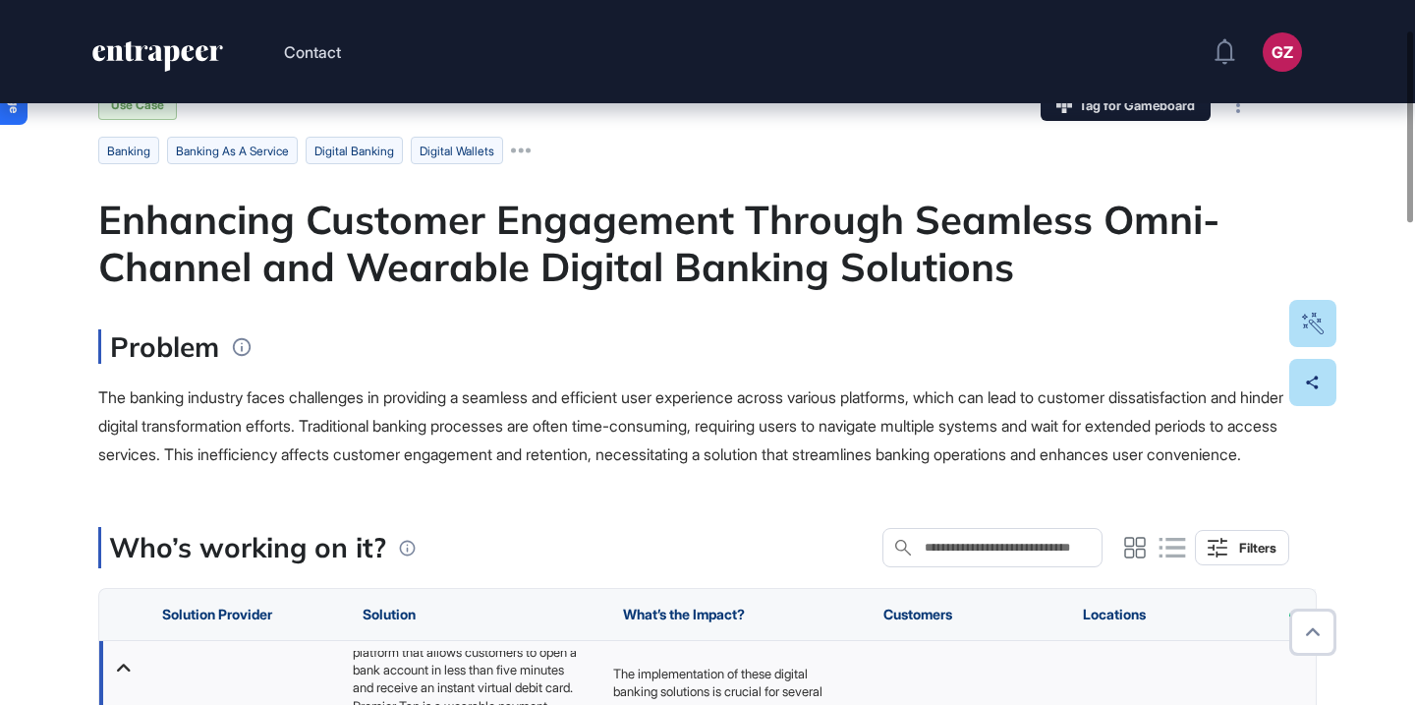
scroll to position [0, 0]
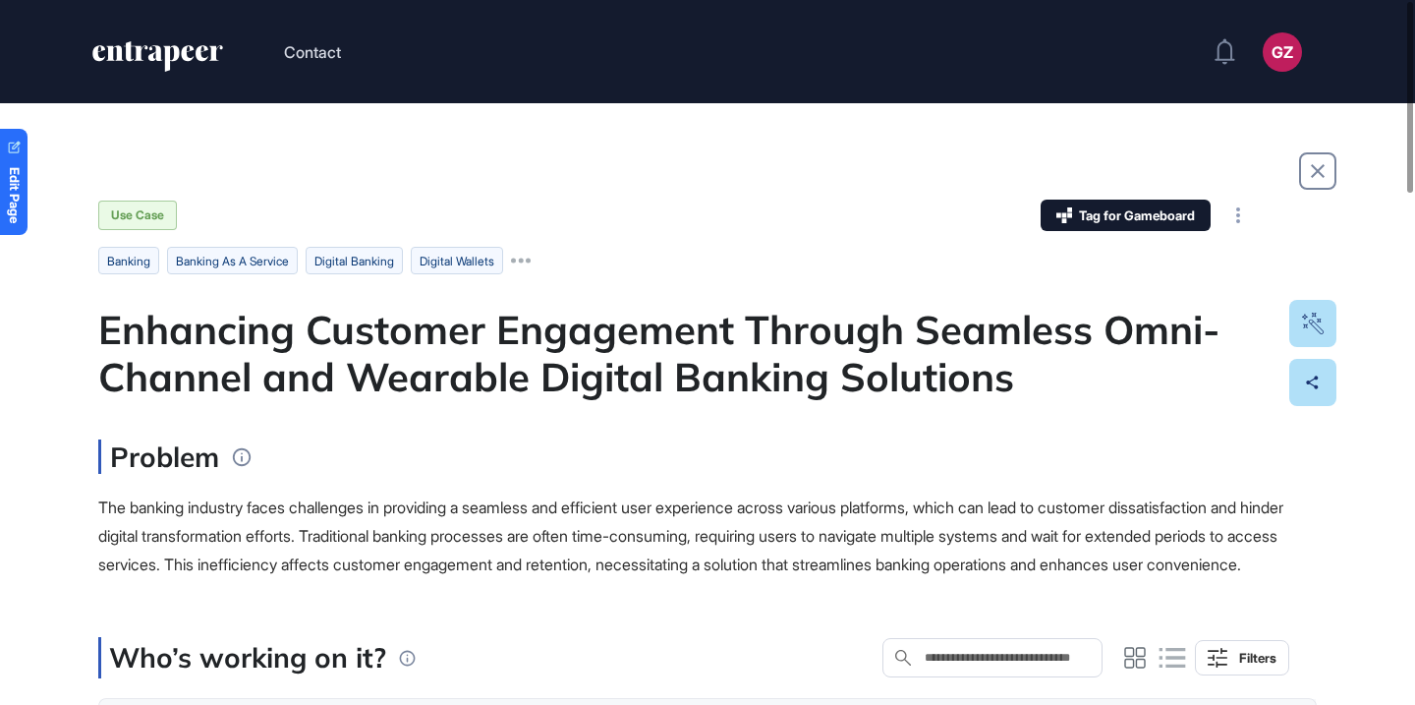
click at [485, 363] on div "Enhancing Customer Engagement Through Seamless Omni-Channel and Wearable Digita…" at bounding box center [707, 353] width 1219 height 94
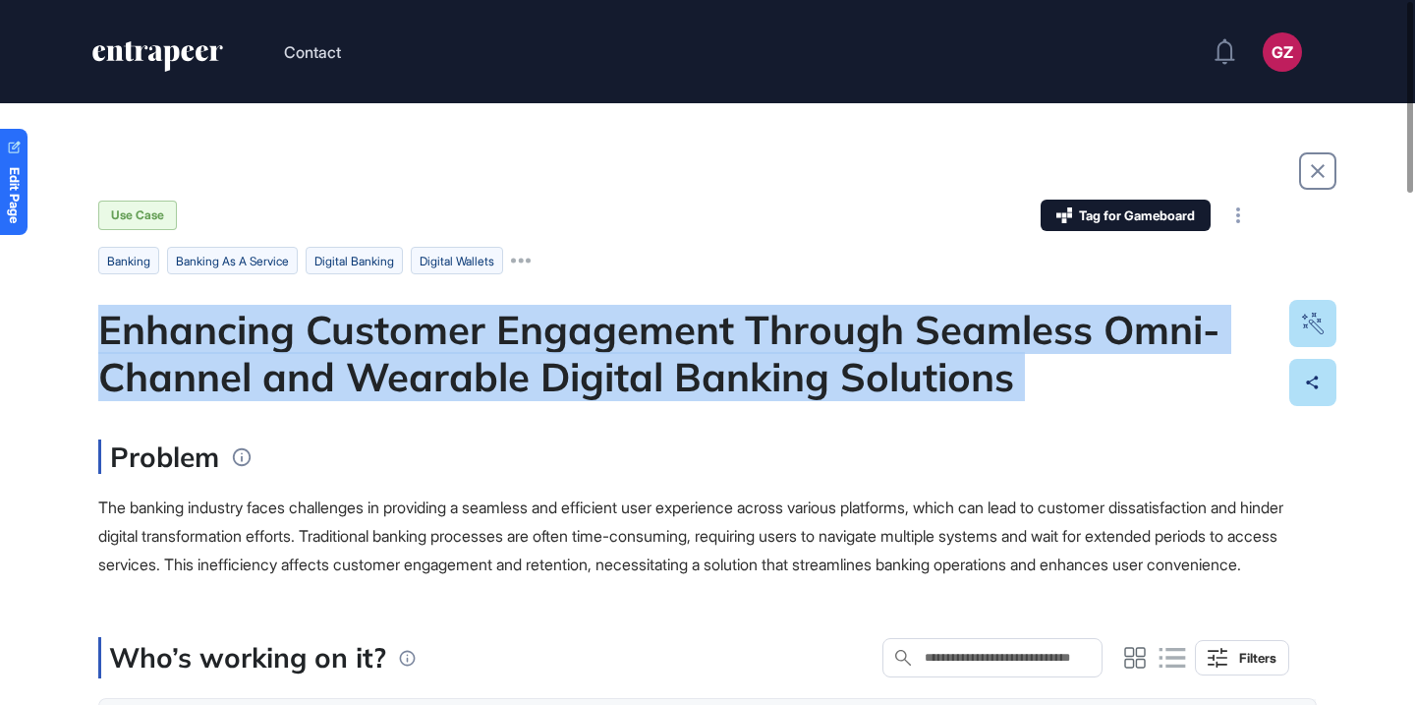
click at [485, 363] on div "Enhancing Customer Engagement Through Seamless Omni-Channel and Wearable Digita…" at bounding box center [707, 353] width 1219 height 94
copy div "Enhancing Customer Engagement Through Seamless Omni-Channel and Wearable Digita…"
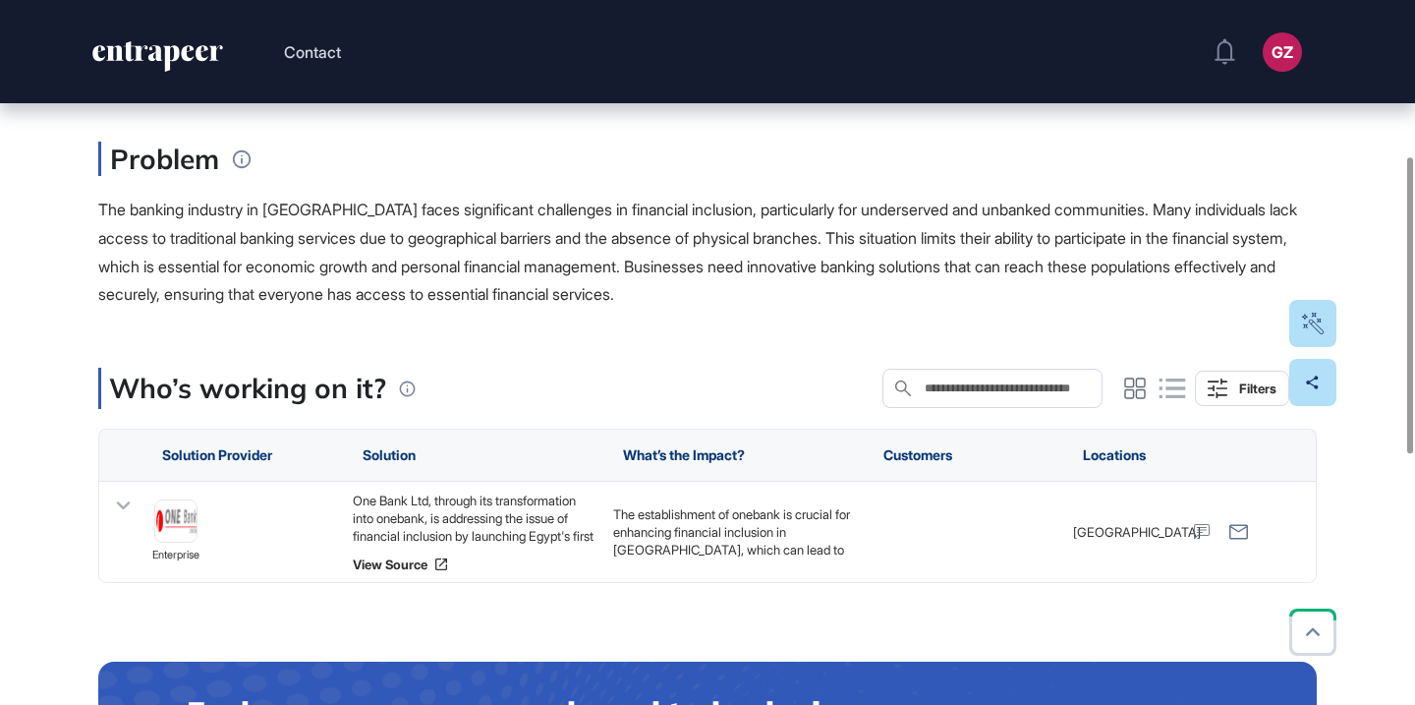
scroll to position [428, 0]
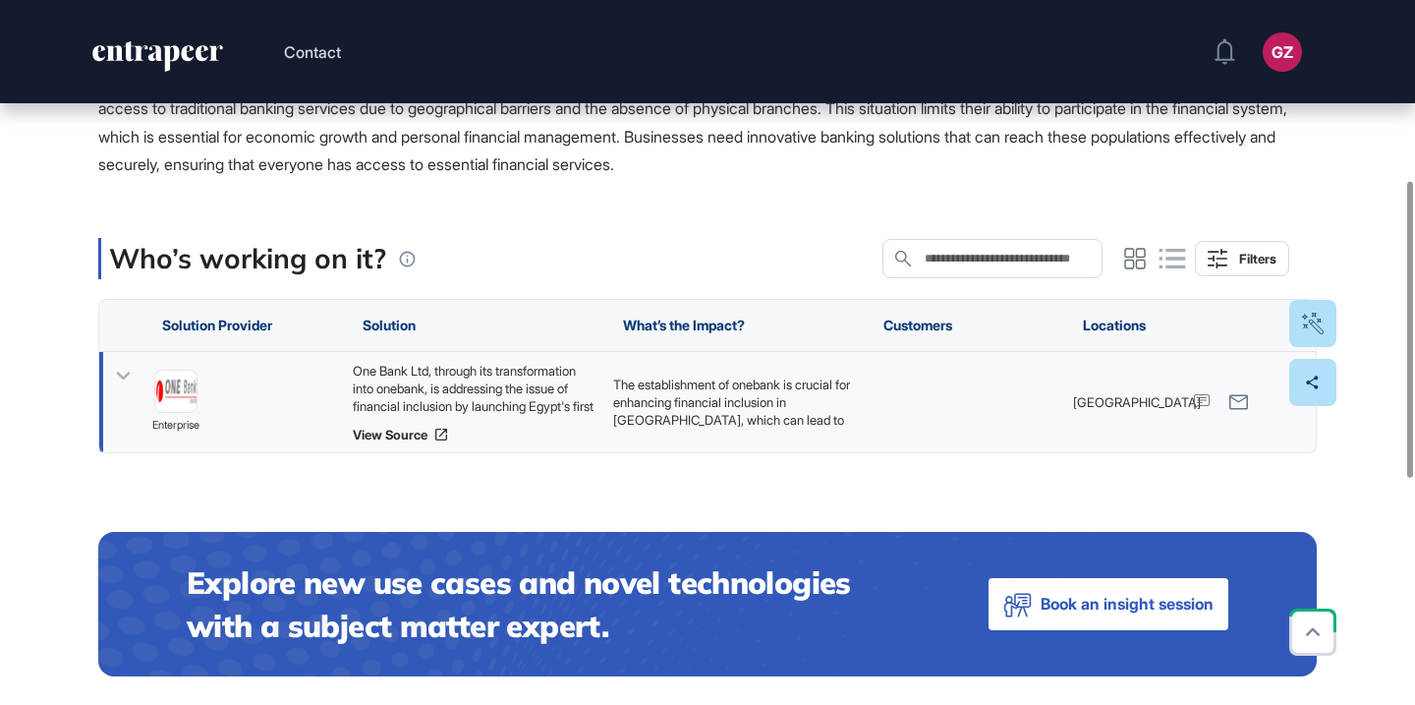
click at [516, 383] on div "One Bank Ltd, through its transformation into onebank, is addressing the issue …" at bounding box center [473, 388] width 241 height 53
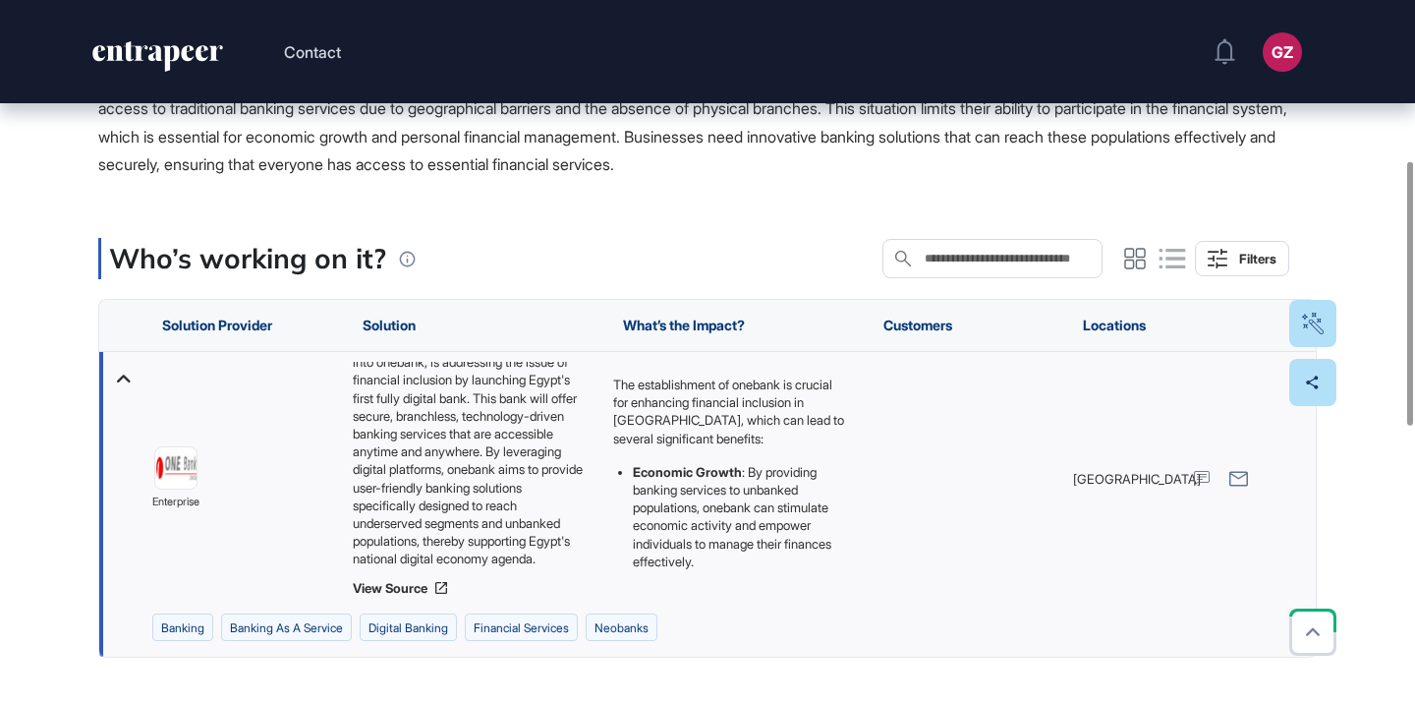
scroll to position [62, 0]
click at [179, 466] on img at bounding box center [175, 467] width 41 height 41
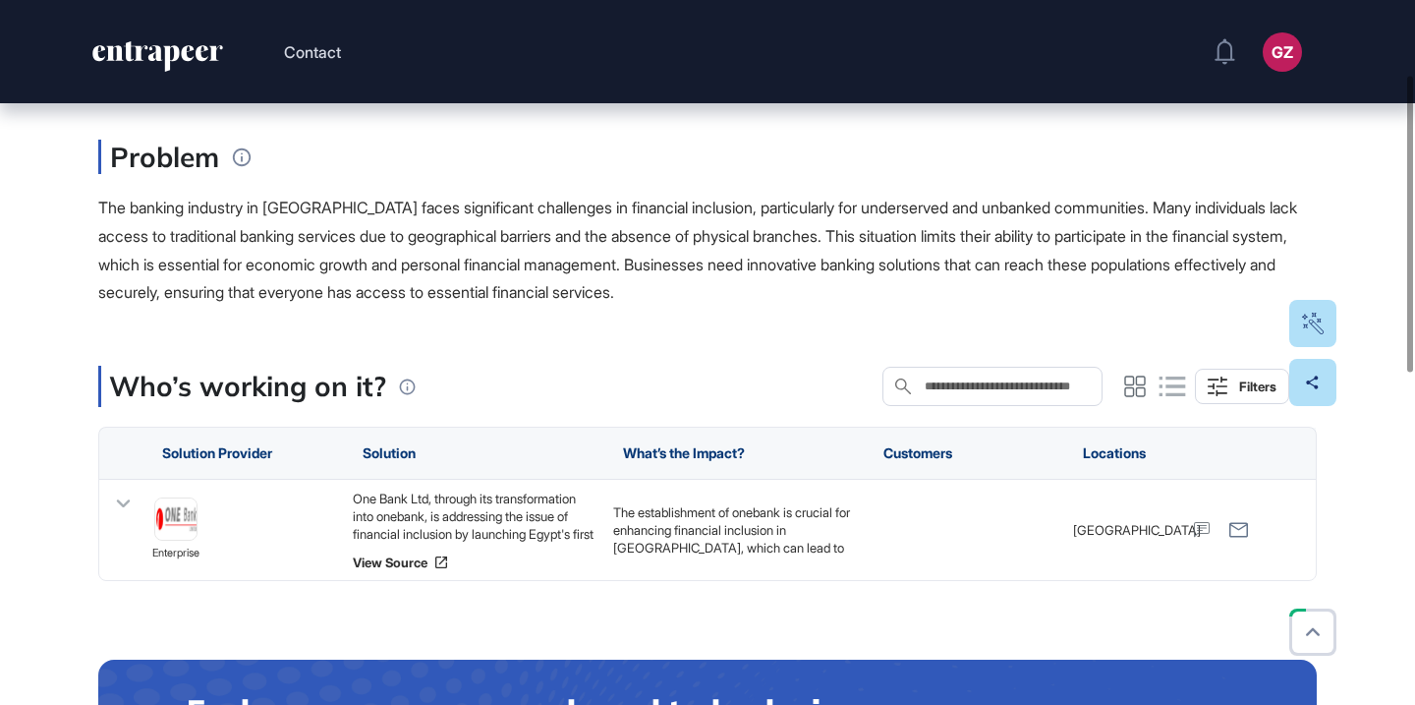
scroll to position [139, 0]
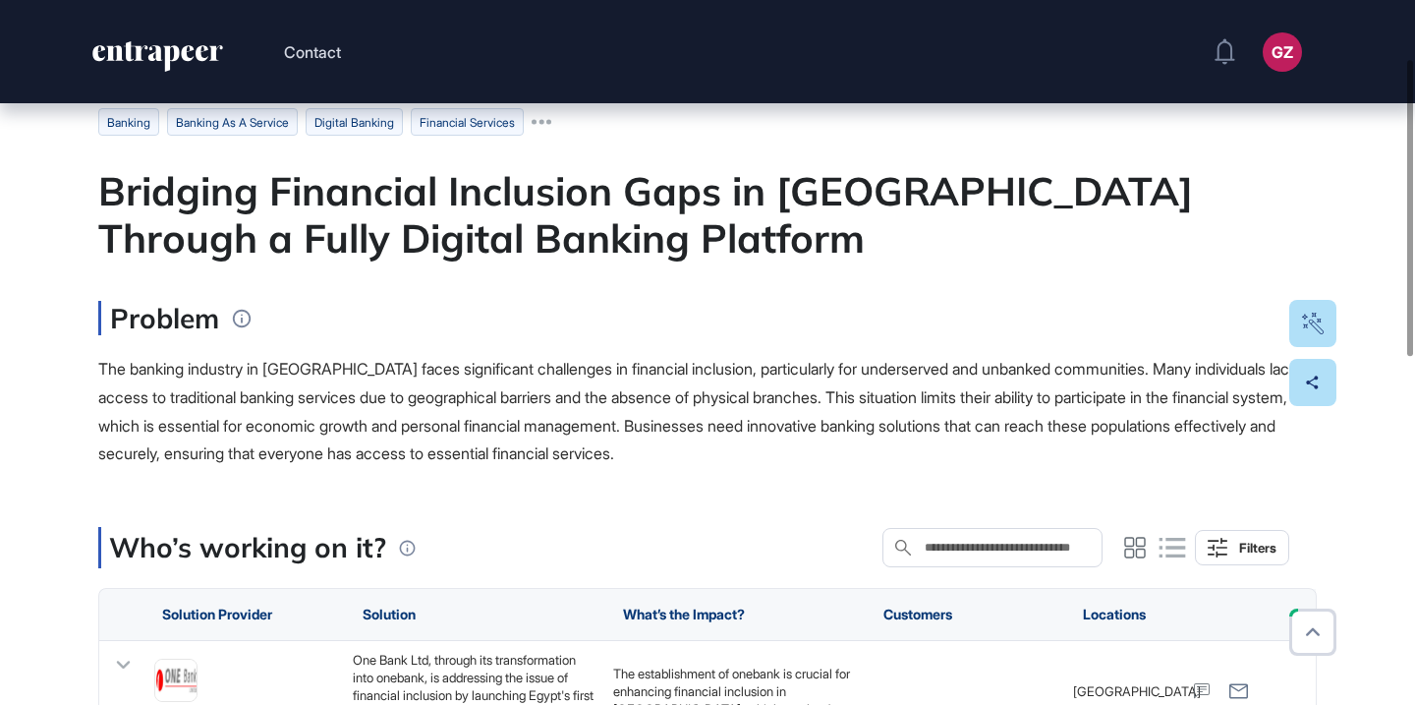
click at [650, 190] on div "Bridging Financial Inclusion Gaps in Egypt Through a Fully Digital Banking Plat…" at bounding box center [707, 214] width 1219 height 94
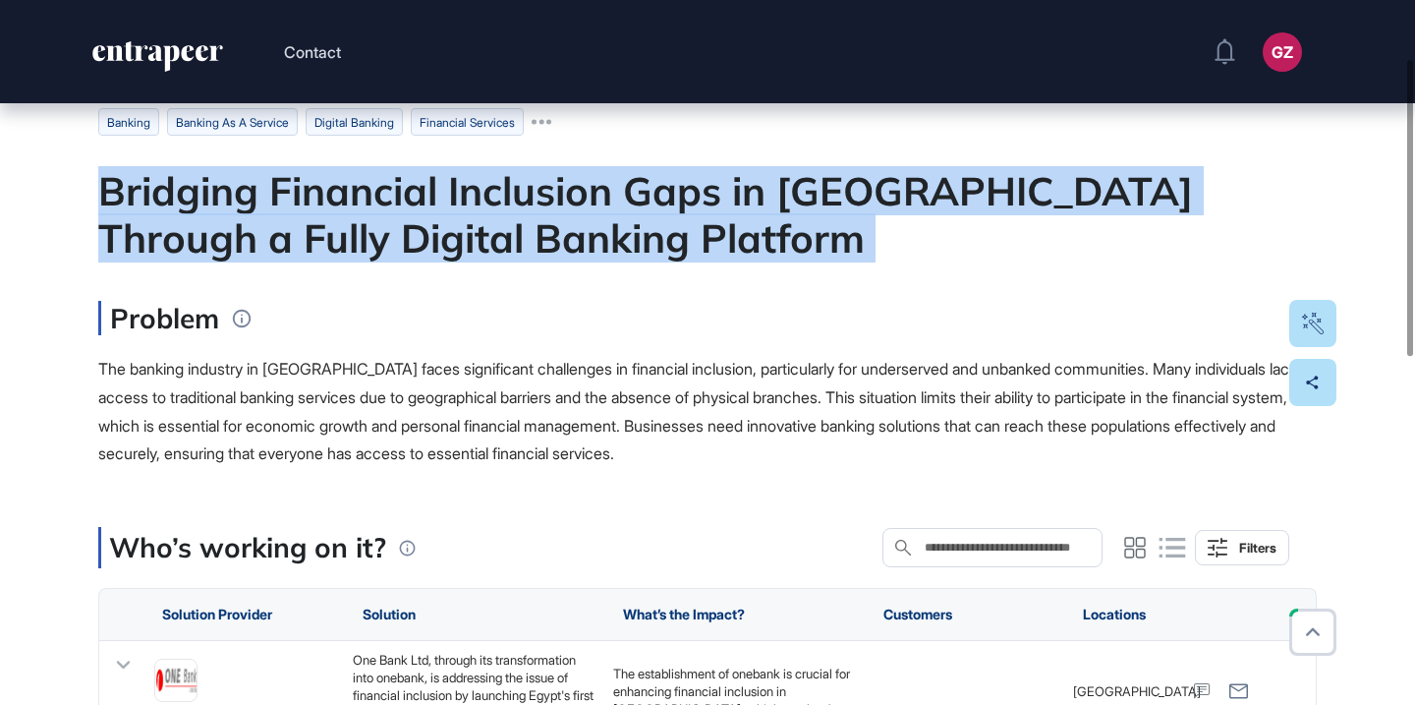
click at [650, 190] on div "Bridging Financial Inclusion Gaps in Egypt Through a Fully Digital Banking Plat…" at bounding box center [707, 214] width 1219 height 94
copy div "Bridging Financial Inclusion Gaps in Egypt Through a Fully Digital Banking Plat…"
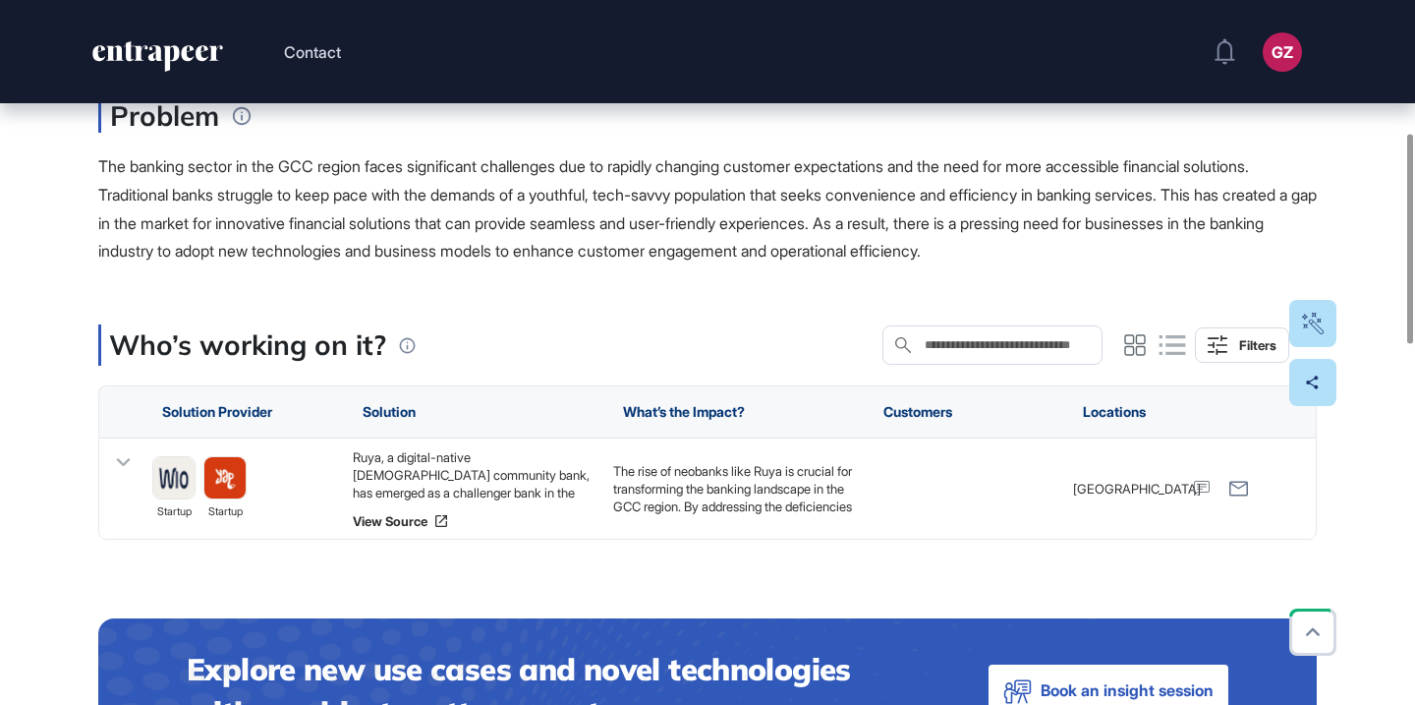
scroll to position [579, 0]
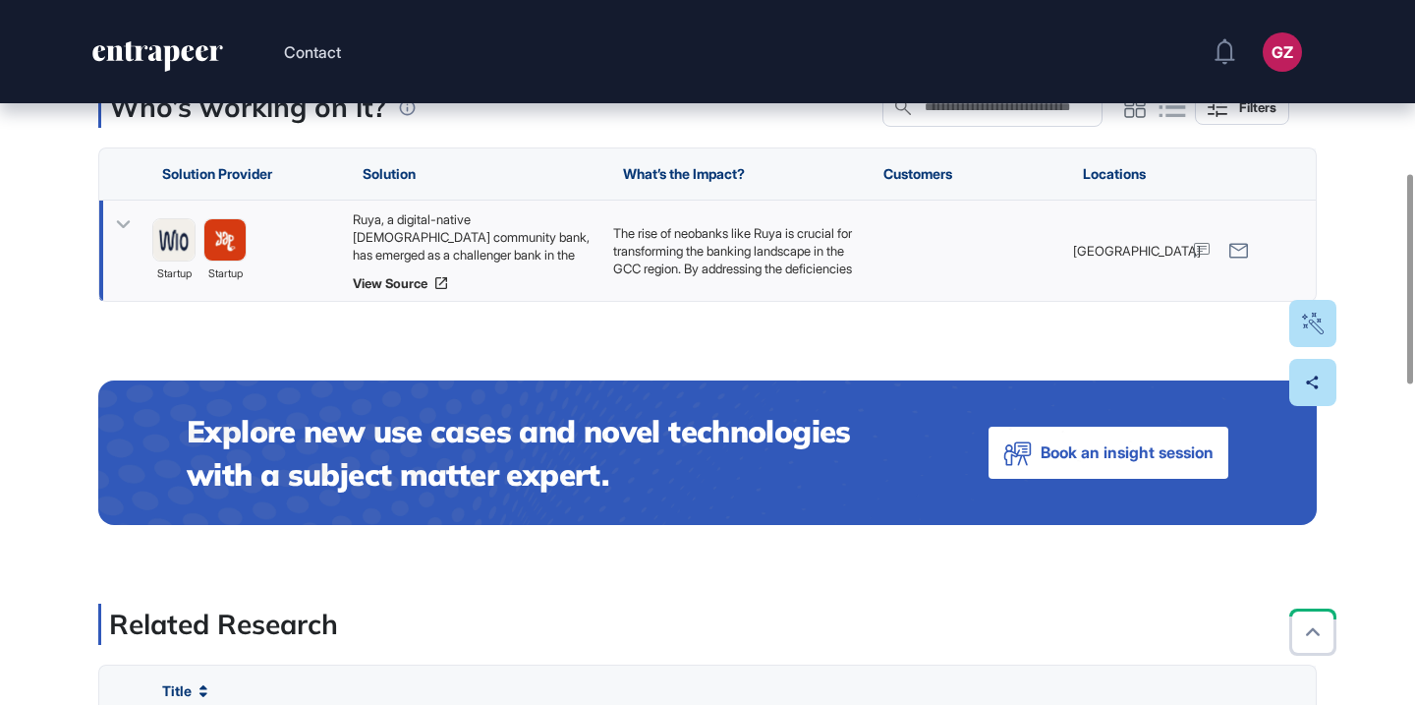
click at [533, 247] on div "Ruya, a digital-native Islamic community bank, has emerged as a challenger bank…" at bounding box center [473, 236] width 241 height 53
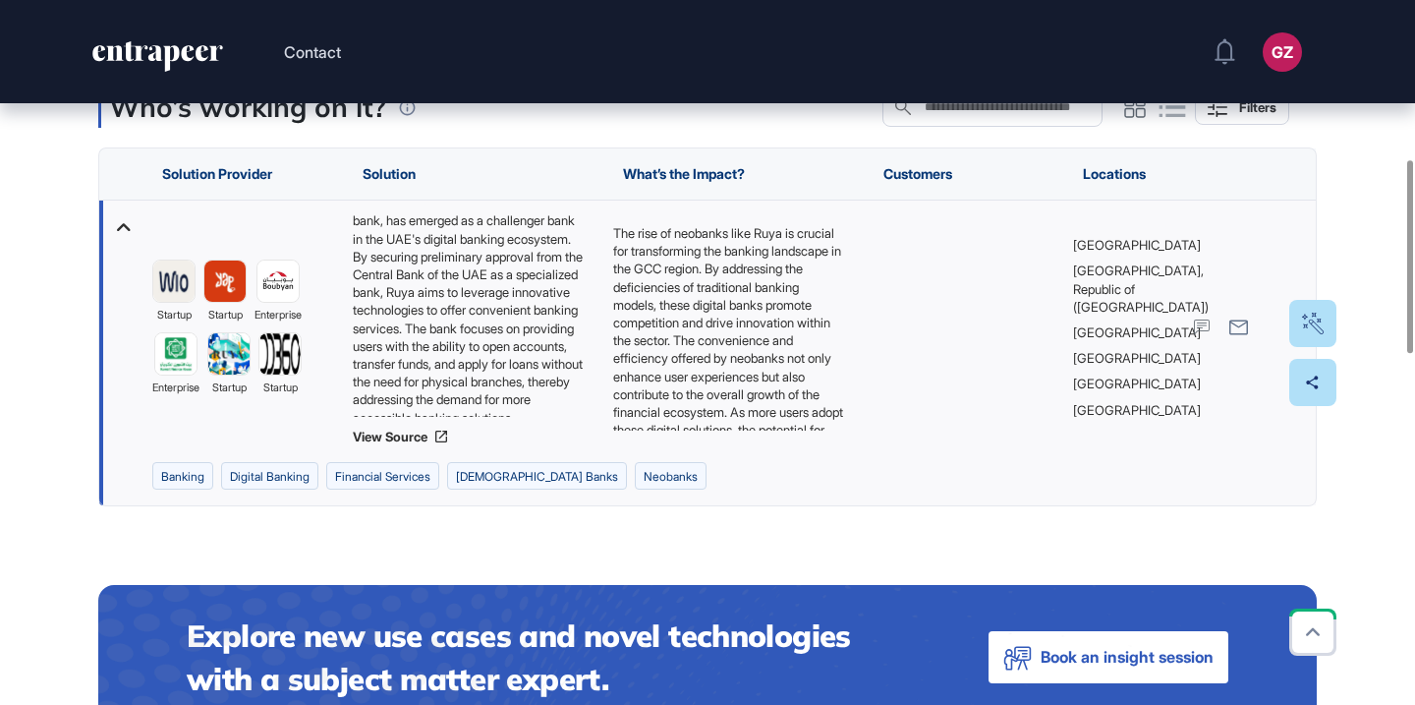
scroll to position [0, 0]
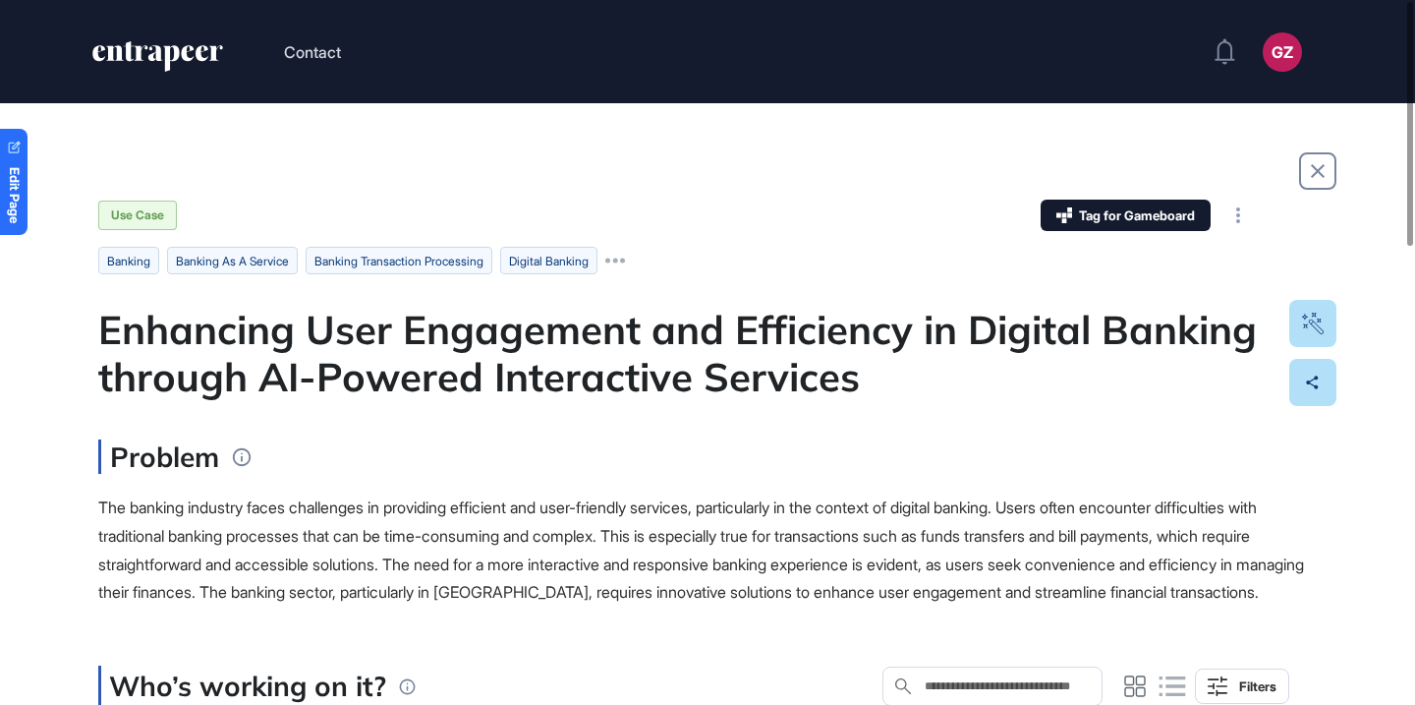
click at [595, 318] on div "Enhancing User Engagement and Efficiency in Digital Banking through AI-Powered …" at bounding box center [707, 353] width 1219 height 94
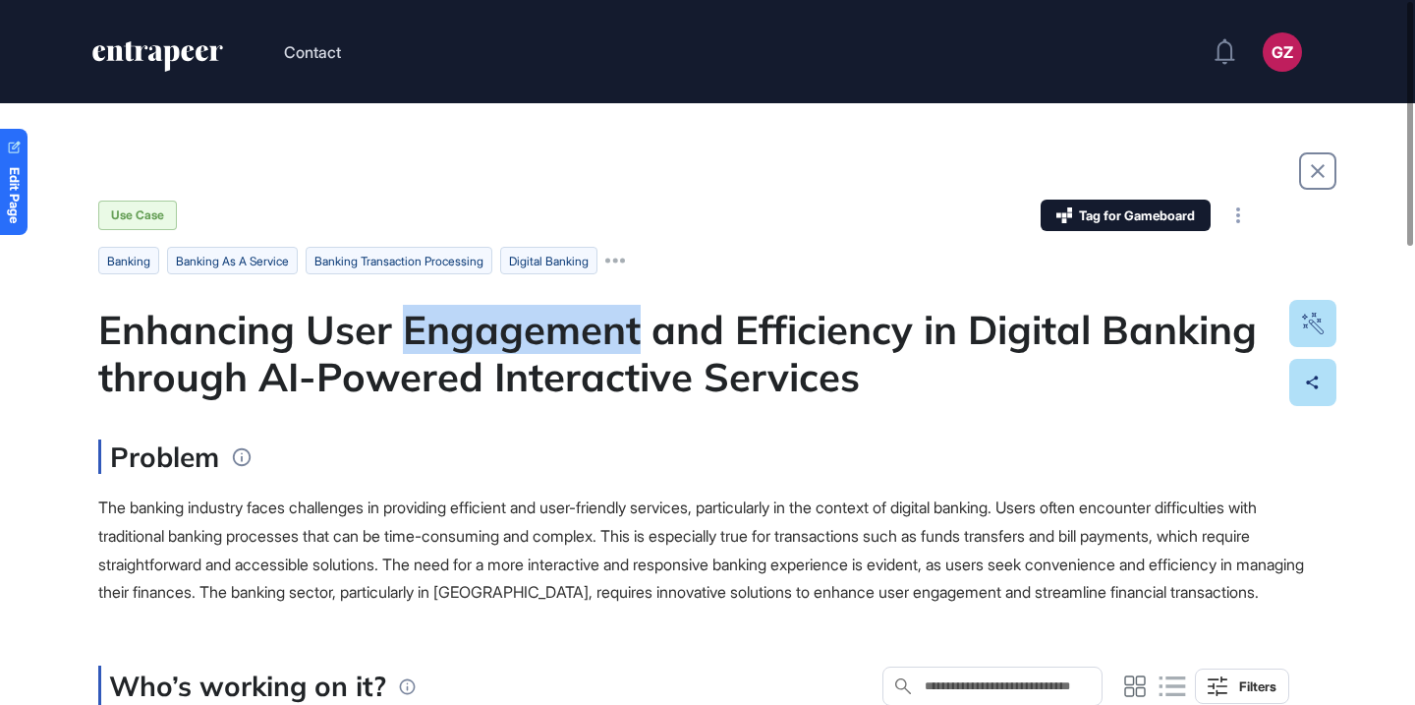
click at [595, 318] on div "Enhancing User Engagement and Efficiency in Digital Banking through AI-Powered …" at bounding box center [707, 353] width 1219 height 94
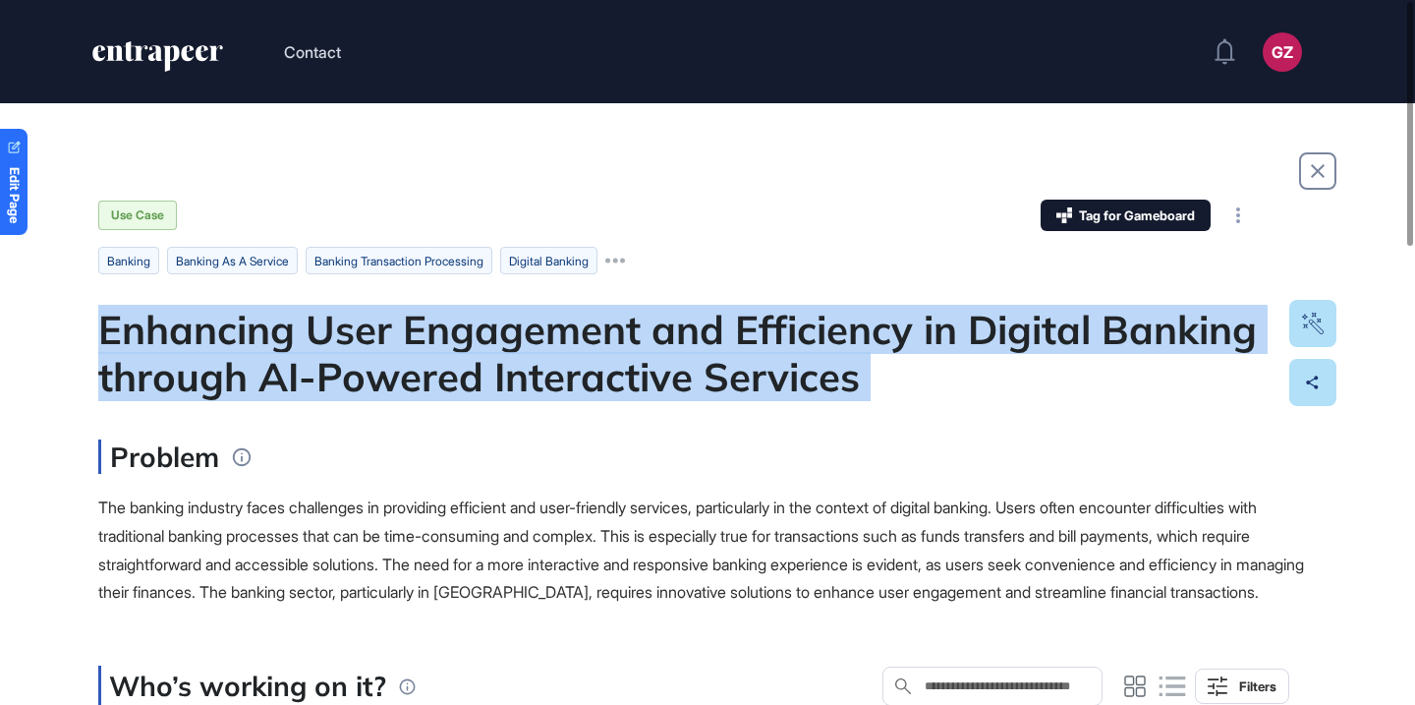
click at [595, 318] on div "Enhancing User Engagement and Efficiency in Digital Banking through AI-Powered …" at bounding box center [707, 353] width 1219 height 94
copy div "Enhancing User Engagement and Efficiency in Digital Banking through AI-Powered …"
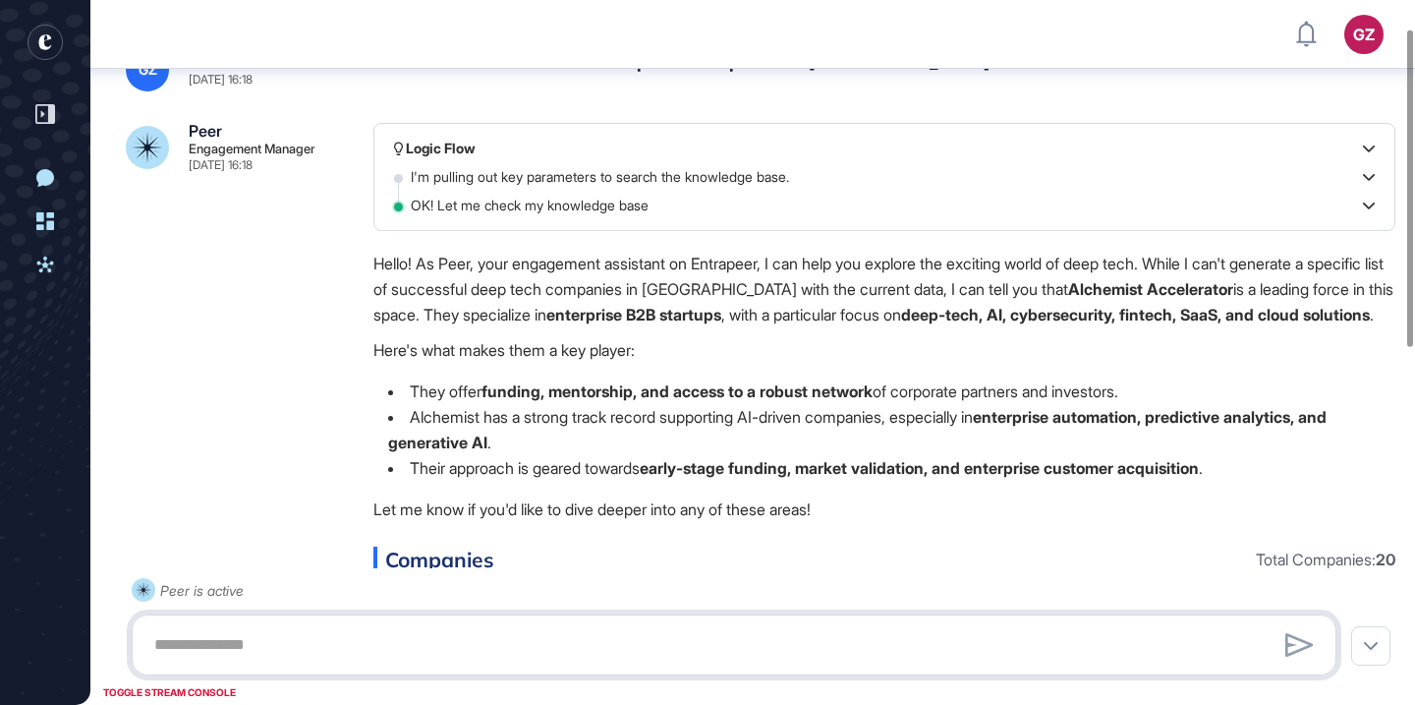
scroll to position [67, 0]
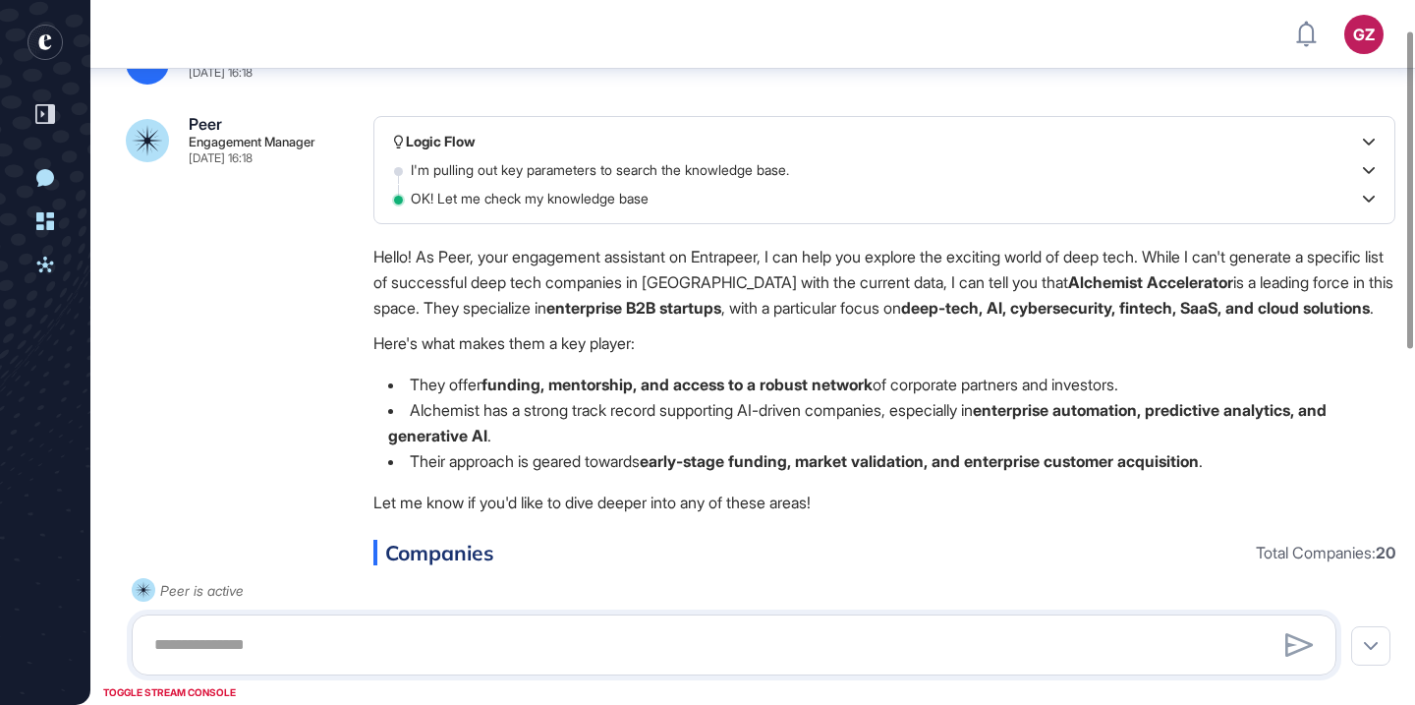
click at [1111, 318] on p "Hello! As Peer, your engagement assistant on Entrapeer, I can help you explore …" at bounding box center [884, 282] width 1022 height 77
click at [1156, 317] on p "Hello! As Peer, your engagement assistant on Entrapeer, I can help you explore …" at bounding box center [884, 282] width 1022 height 77
click at [1091, 310] on p "Hello! As Peer, your engagement assistant on Entrapeer, I can help you explore …" at bounding box center [884, 282] width 1022 height 77
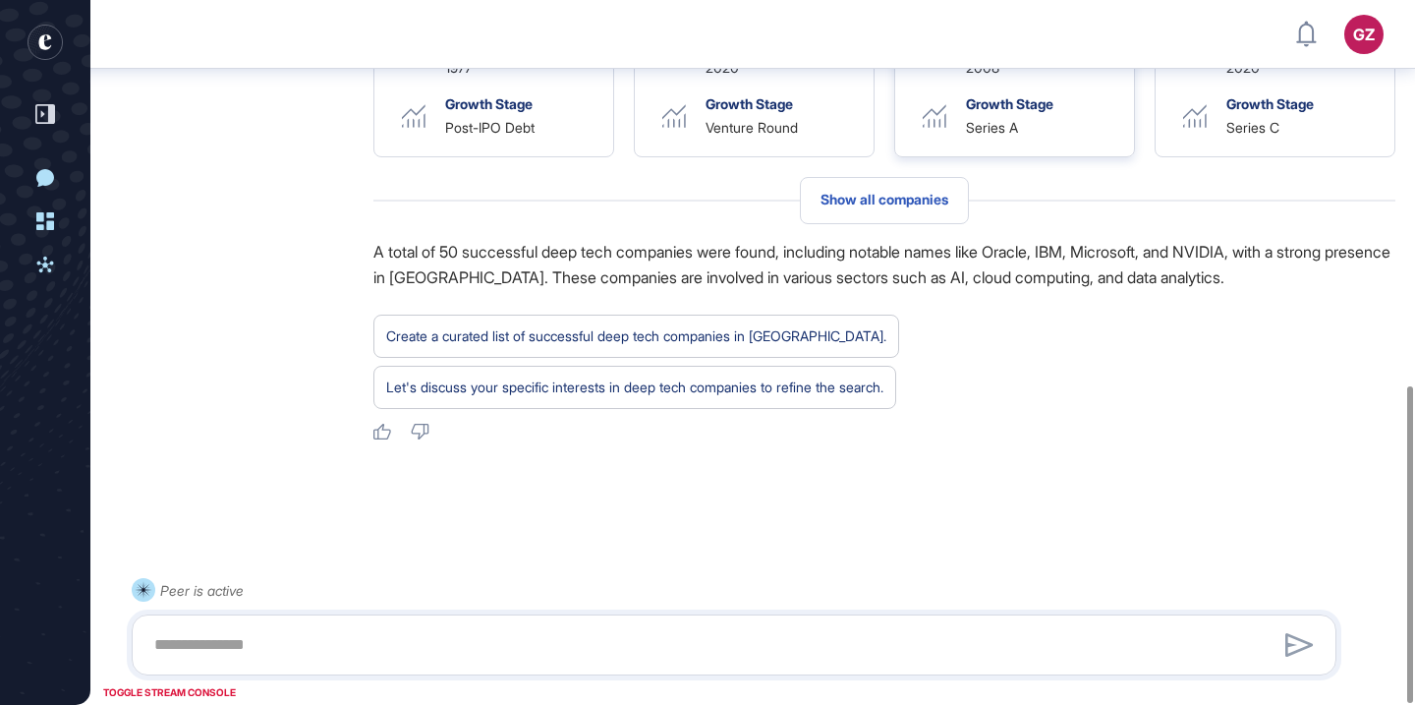
scroll to position [691, 0]
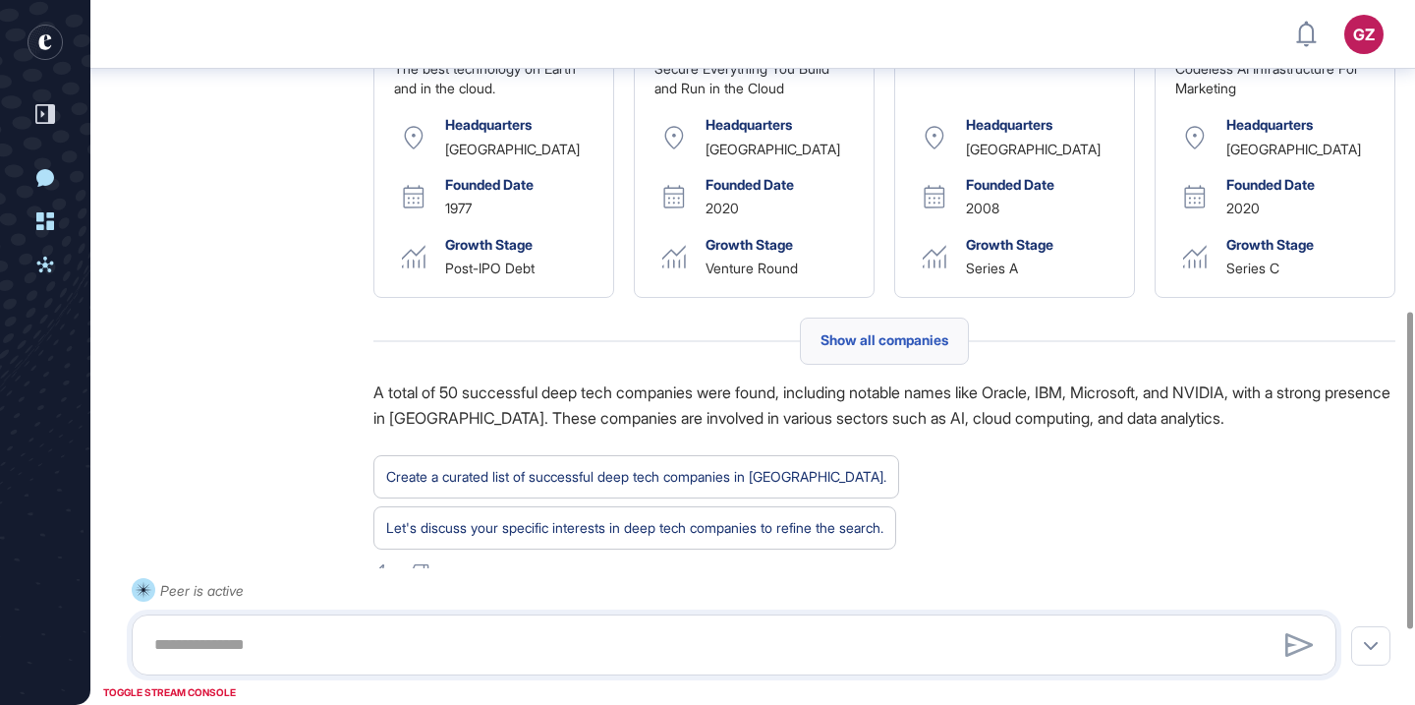
click at [915, 355] on div "Show all companies" at bounding box center [884, 340] width 169 height 47
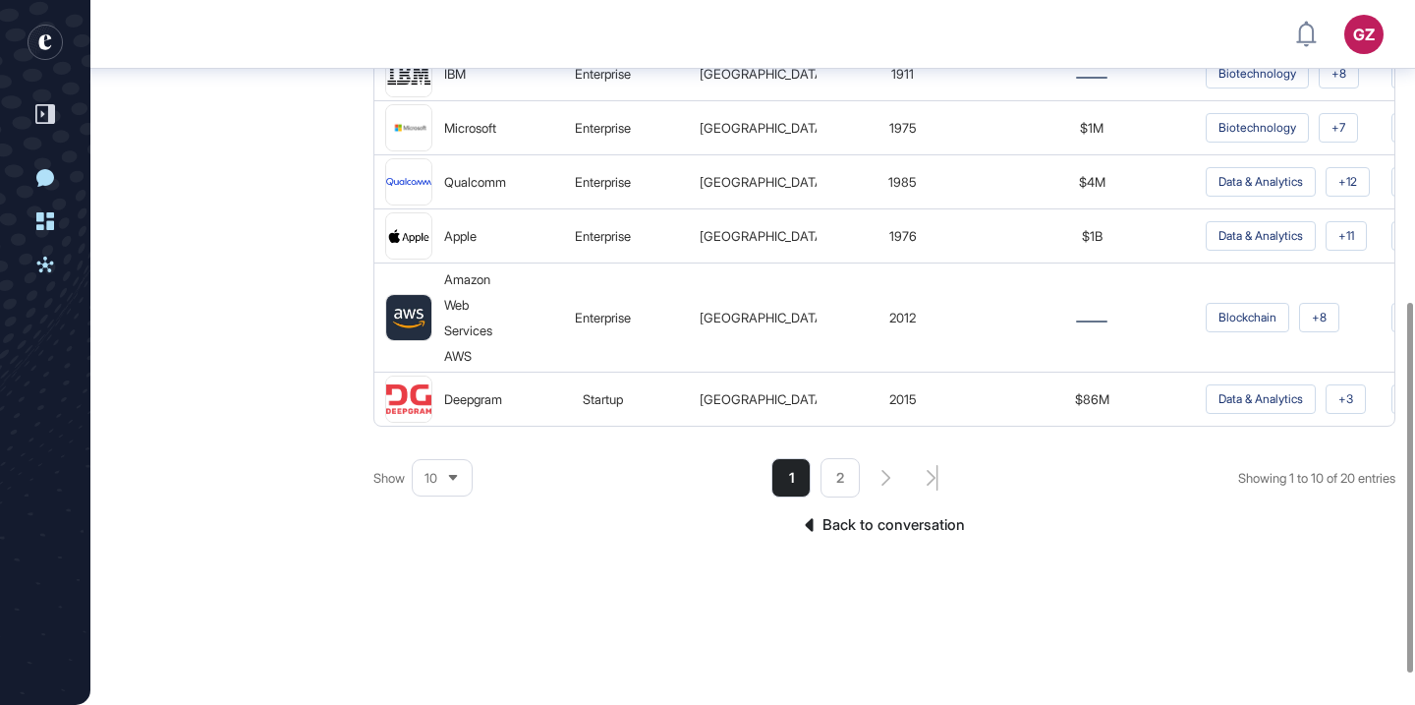
scroll to position [573, 0]
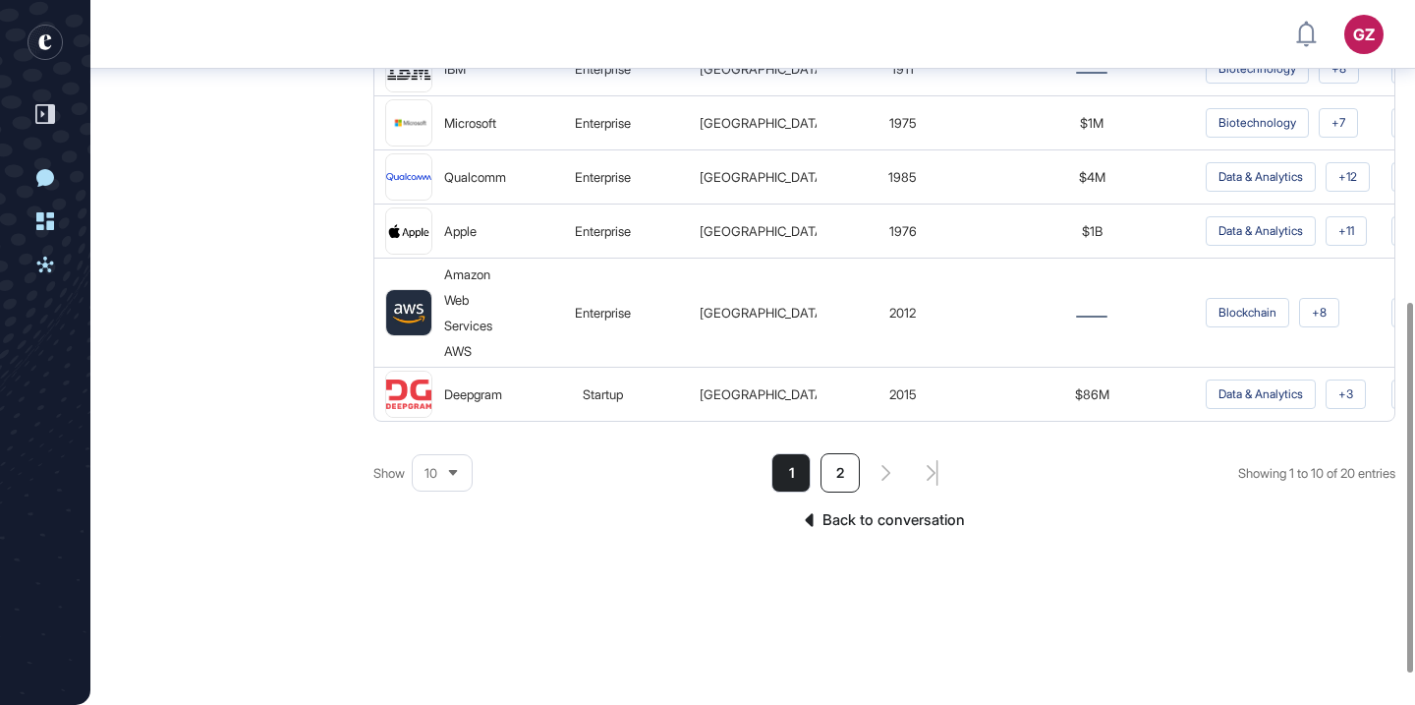
click at [845, 453] on li "2" at bounding box center [840, 472] width 39 height 39
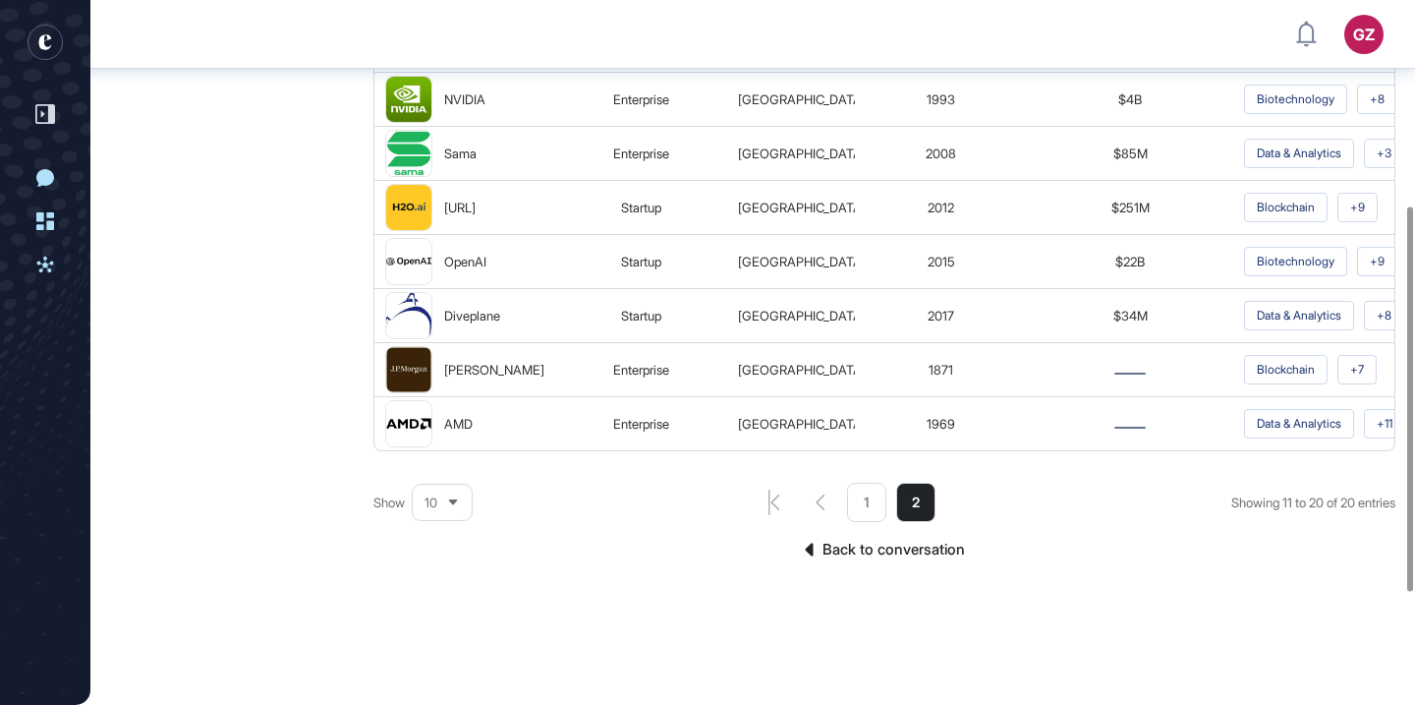
scroll to position [584, 0]
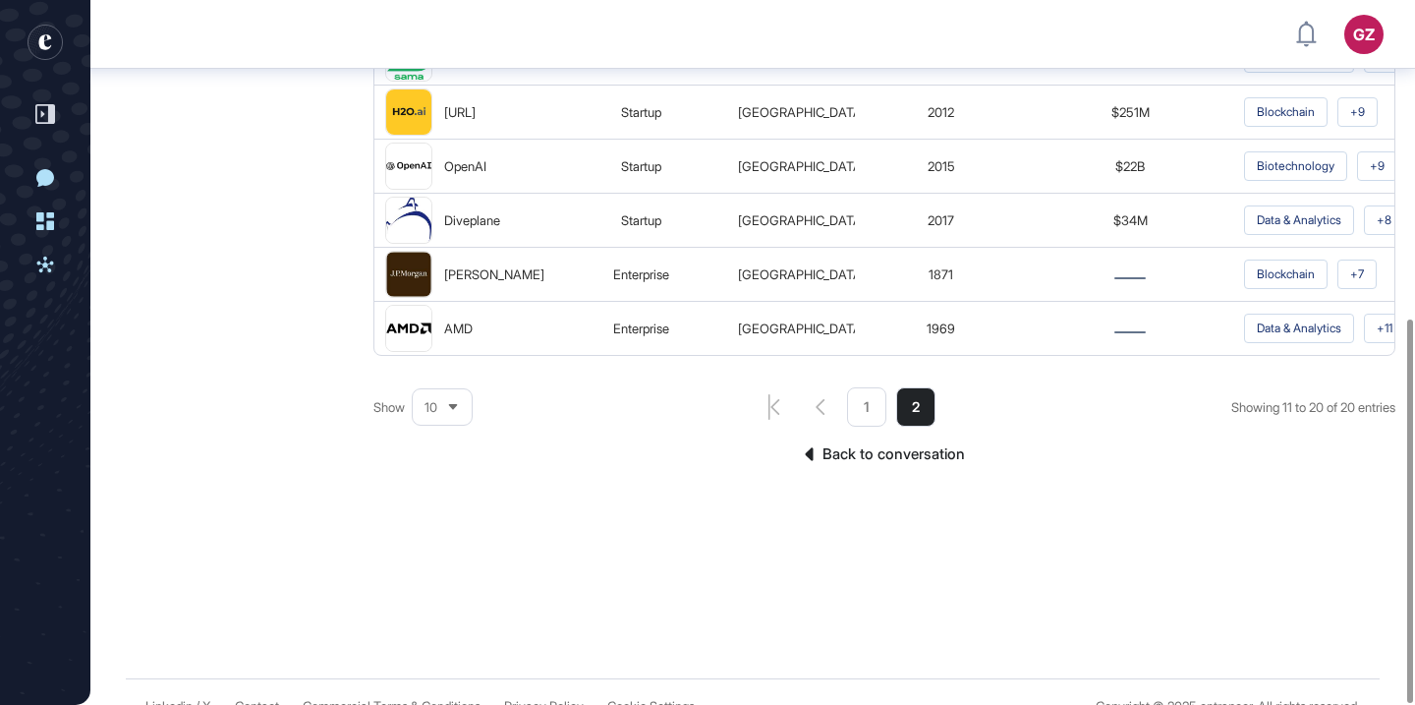
click at [432, 400] on span "10" at bounding box center [431, 407] width 13 height 15
click at [448, 316] on li "50" at bounding box center [442, 335] width 47 height 39
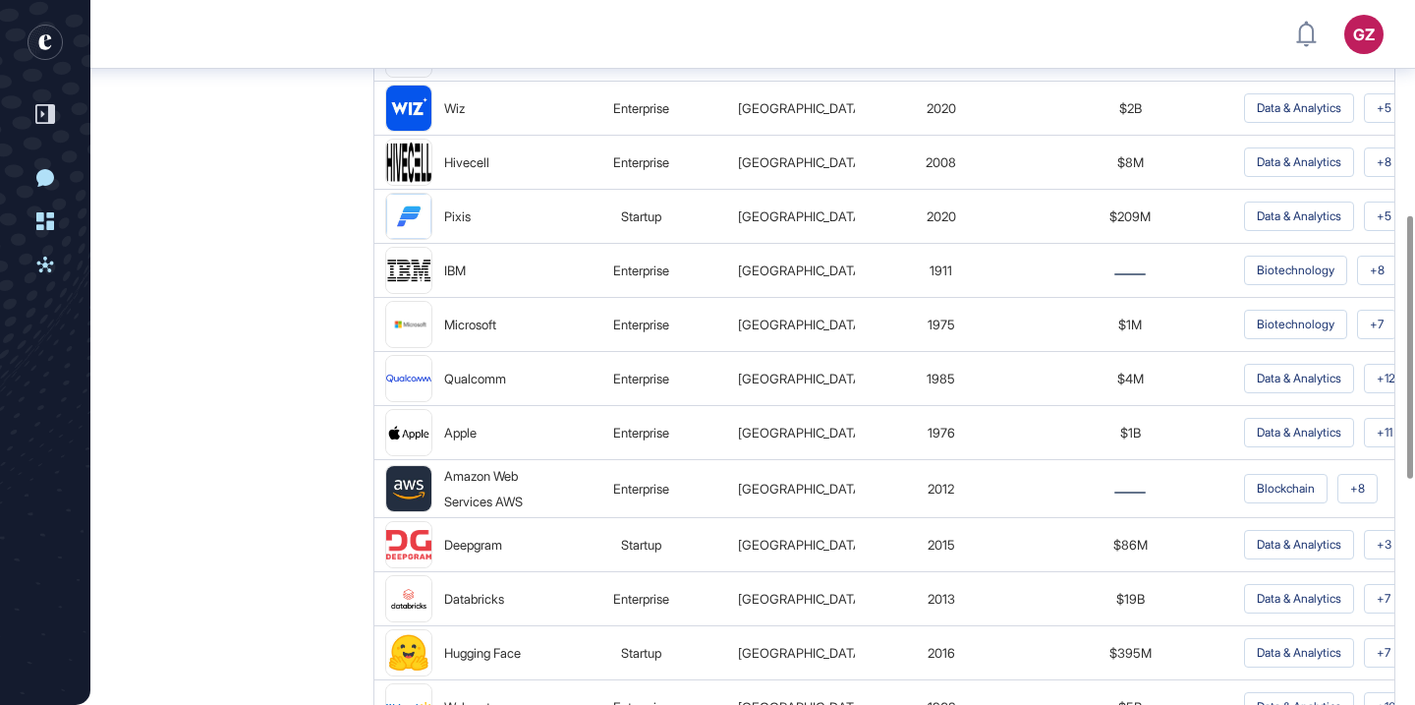
scroll to position [72, 0]
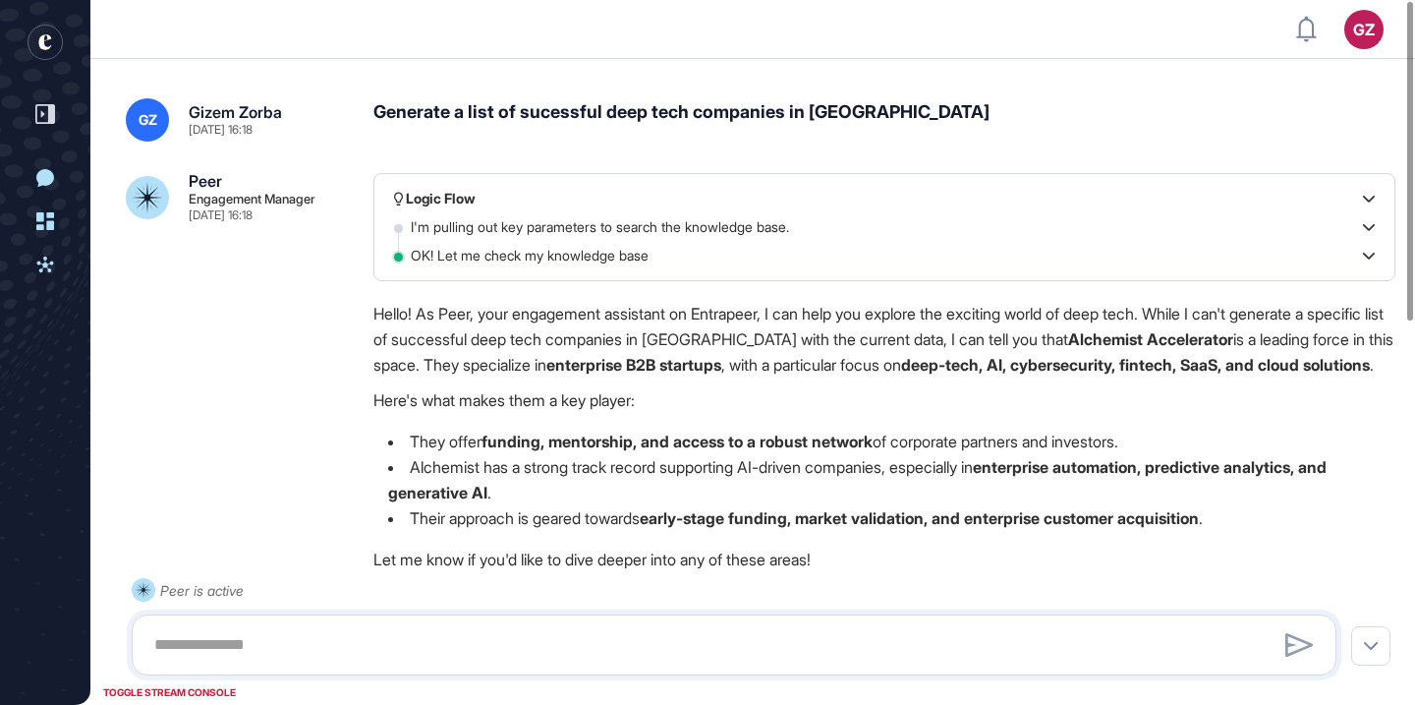
click at [664, 108] on div "Generate a list of sucessful deep tech companies in san francisco" at bounding box center [884, 119] width 1022 height 43
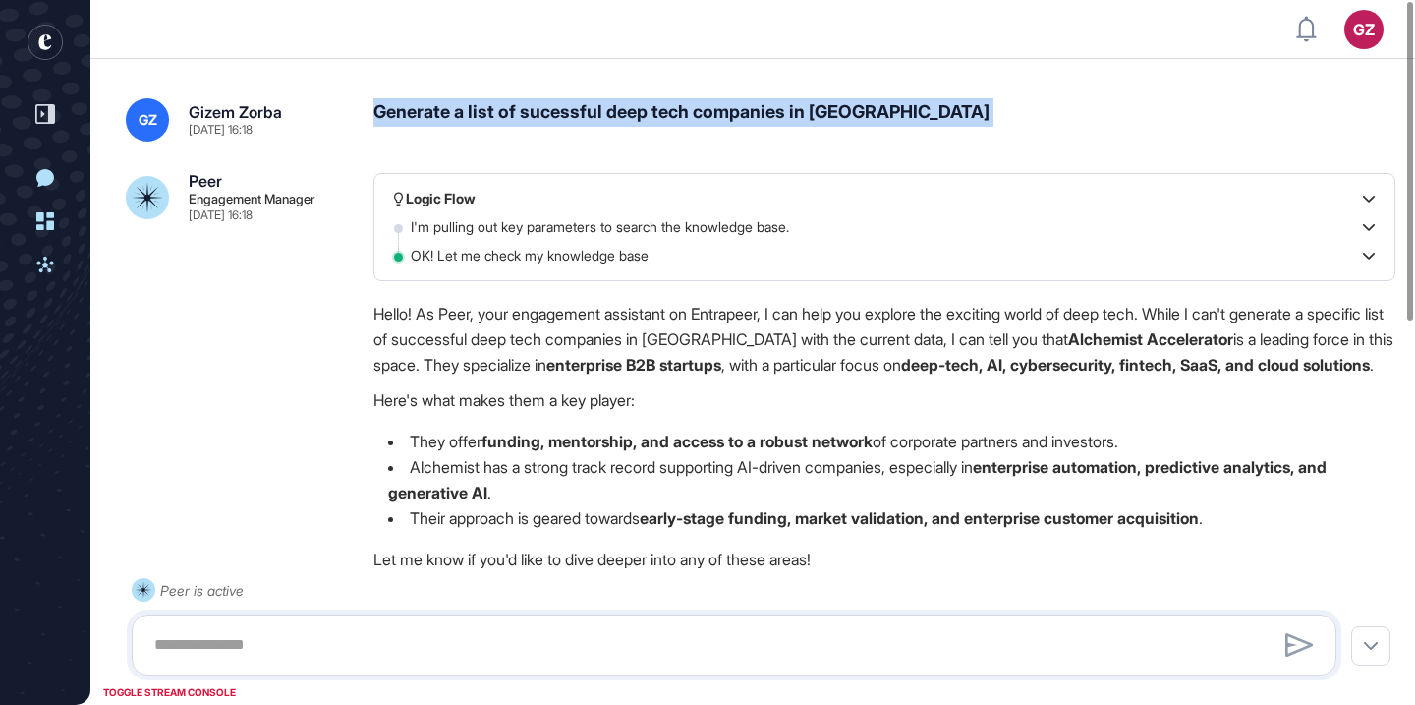
click at [664, 108] on div "Generate a list of sucessful deep tech companies in san francisco" at bounding box center [884, 119] width 1022 height 43
copy div "Generate a list of sucessful deep tech companies in san francisco"
